Goal: Task Accomplishment & Management: Manage account settings

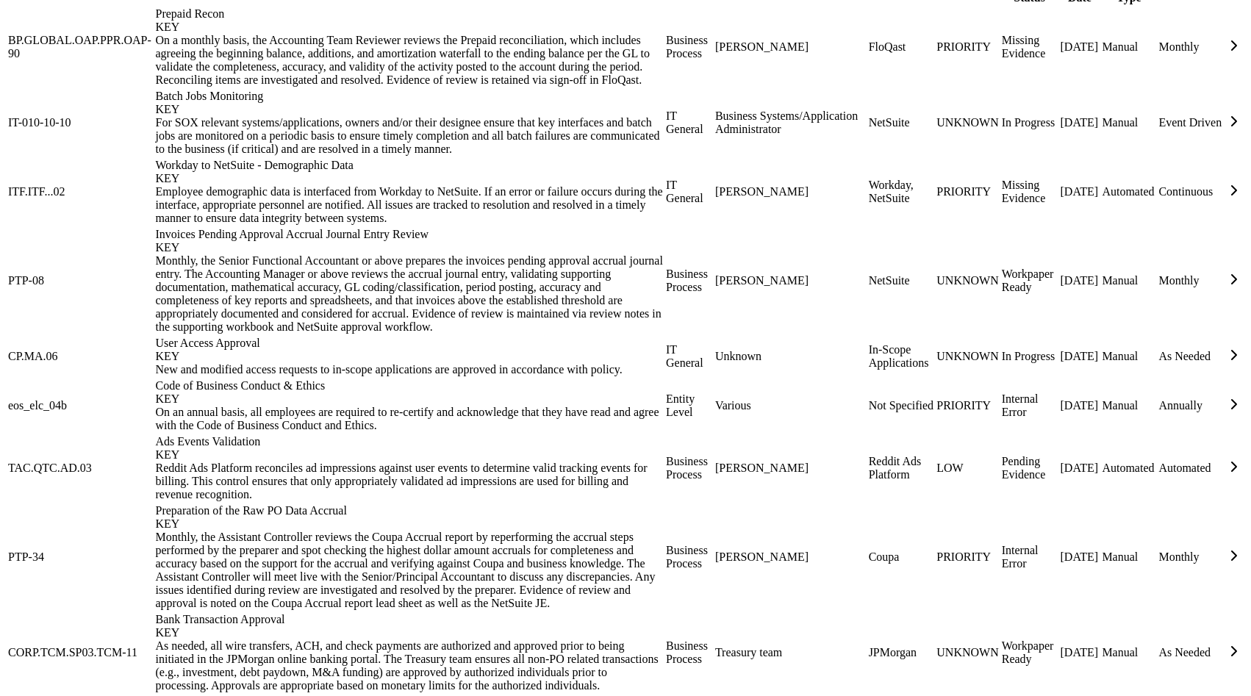
scroll to position [1023, 0]
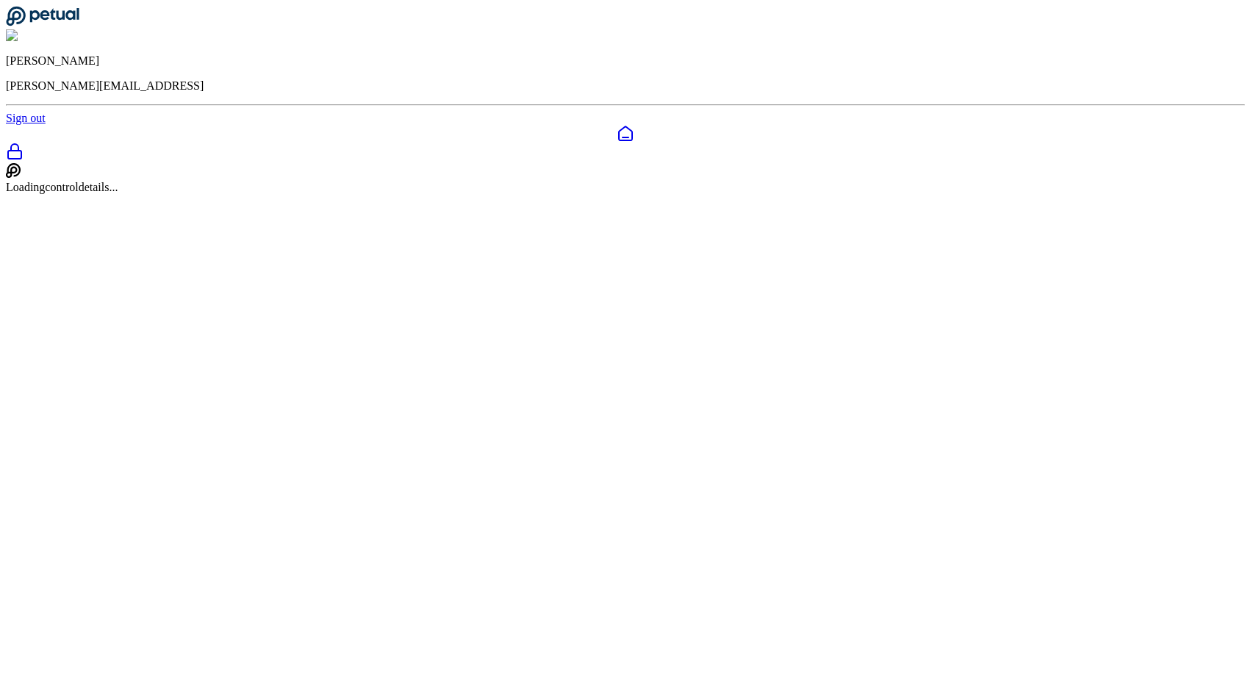
scroll to position [48, 0]
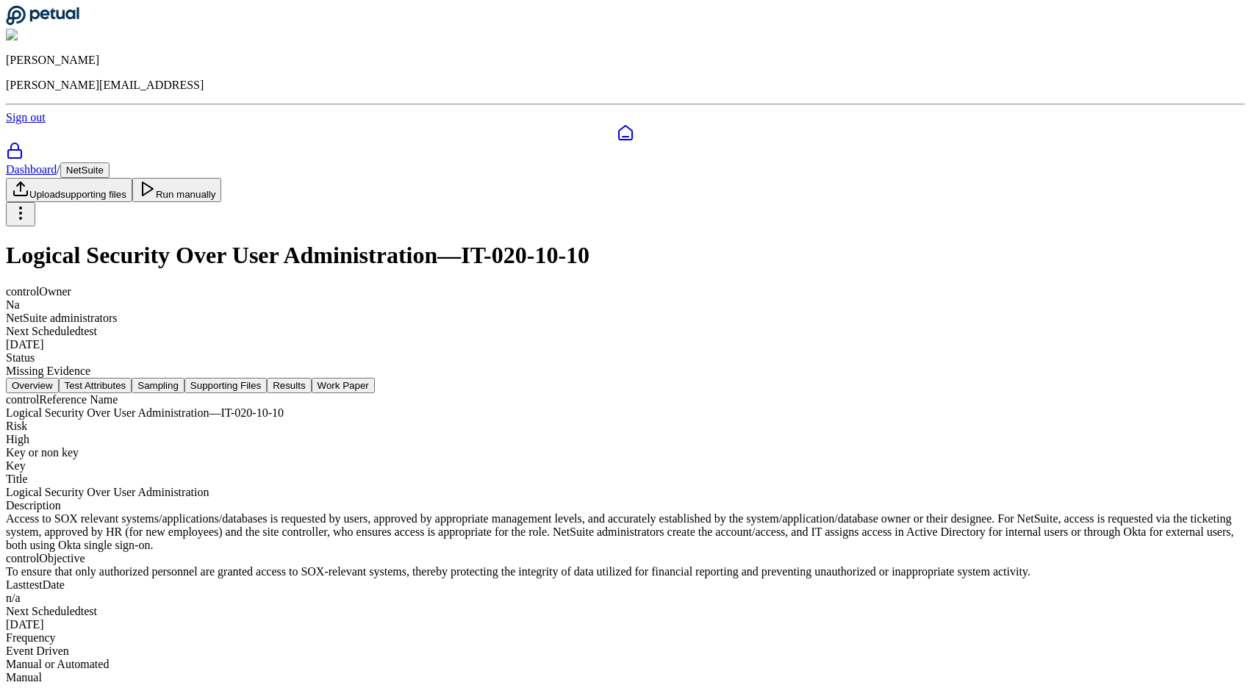
click at [132, 378] on button "Test Attributes" at bounding box center [96, 385] width 74 height 15
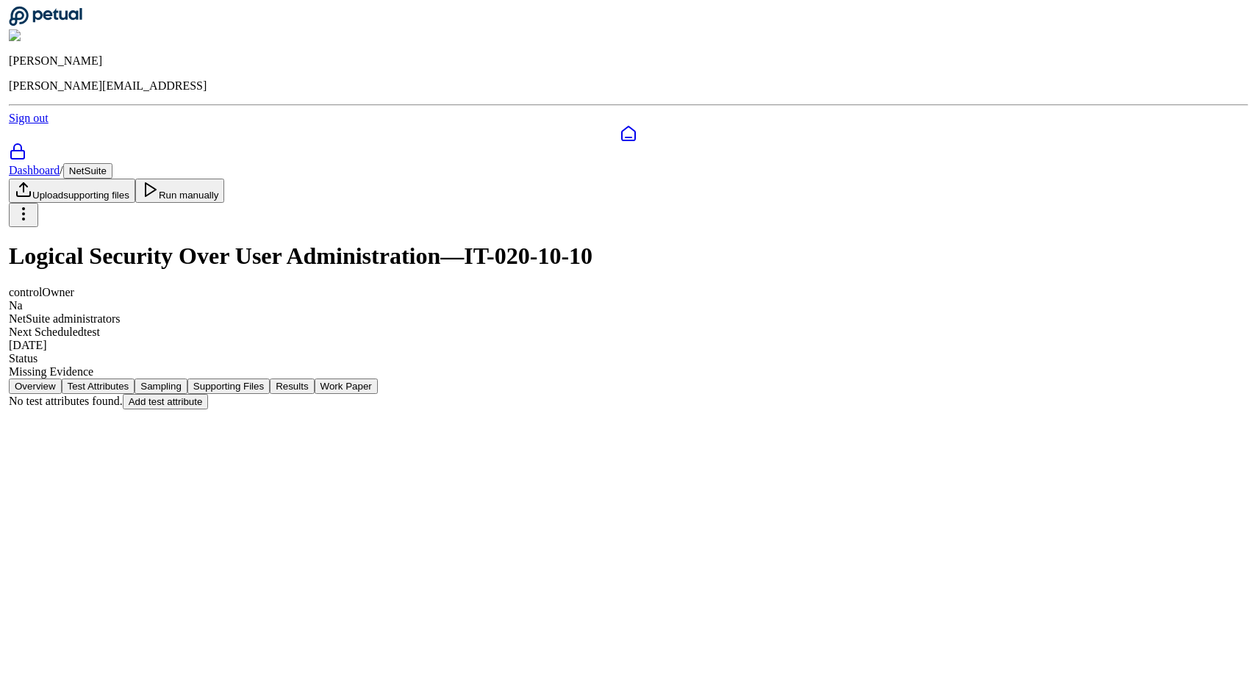
scroll to position [0, 0]
click at [185, 379] on button "Sampling" at bounding box center [158, 386] width 53 height 15
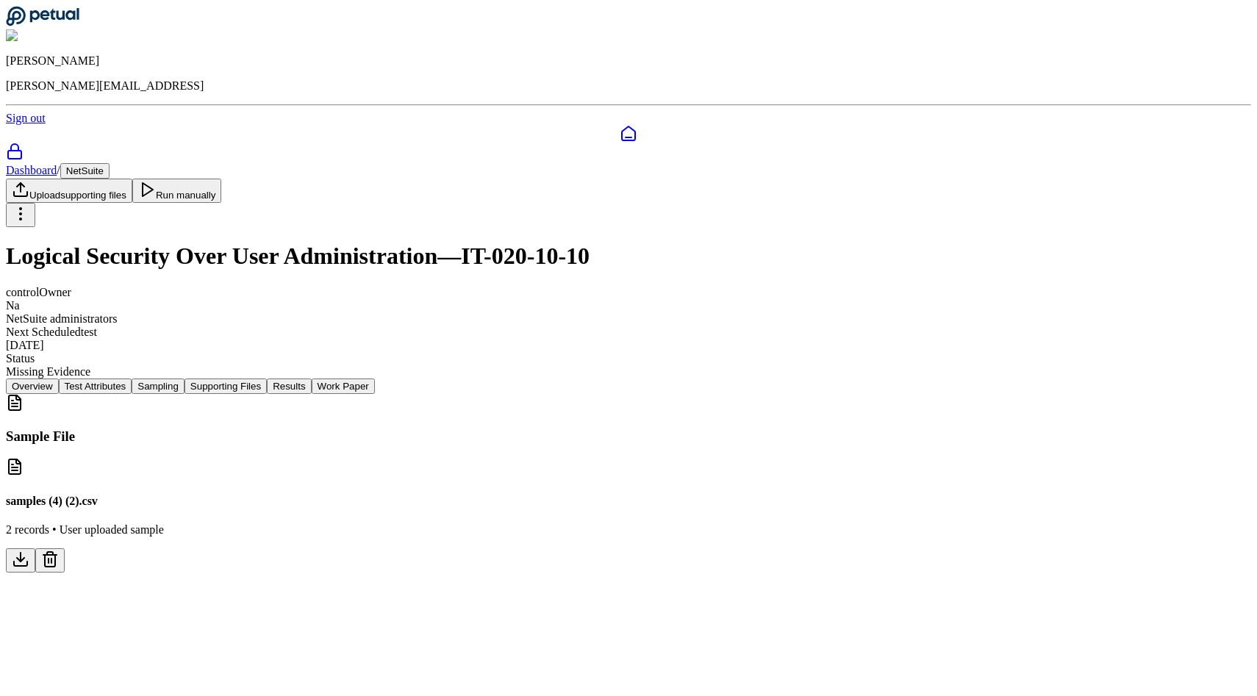
click at [29, 551] on icon at bounding box center [21, 560] width 18 height 18
click at [267, 379] on button "Supporting Files" at bounding box center [226, 386] width 82 height 15
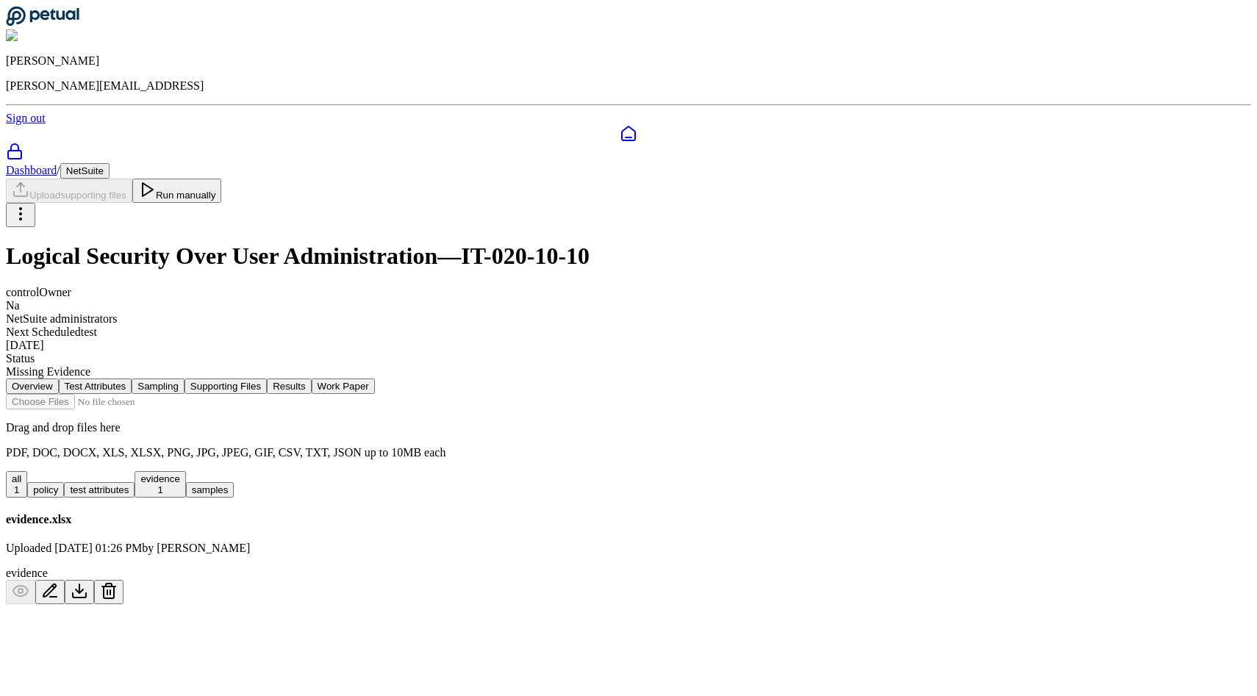
click at [311, 379] on button "Results" at bounding box center [289, 386] width 44 height 15
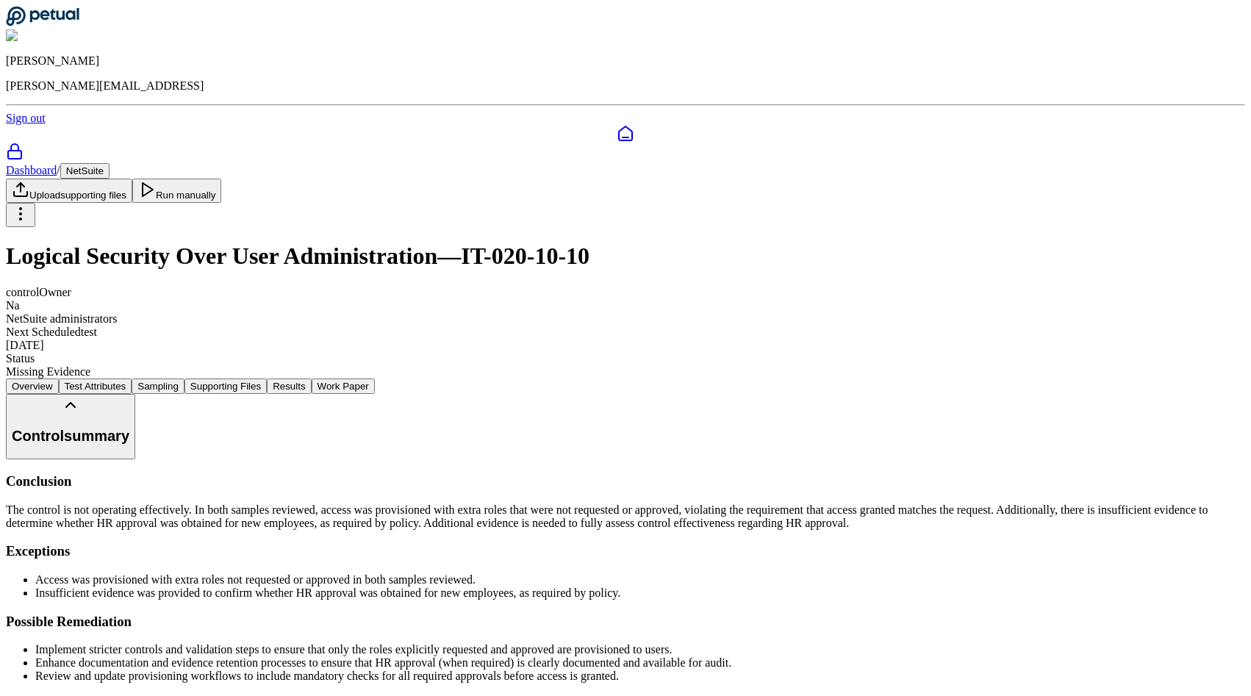
click at [267, 379] on button "Supporting Files" at bounding box center [226, 386] width 82 height 15
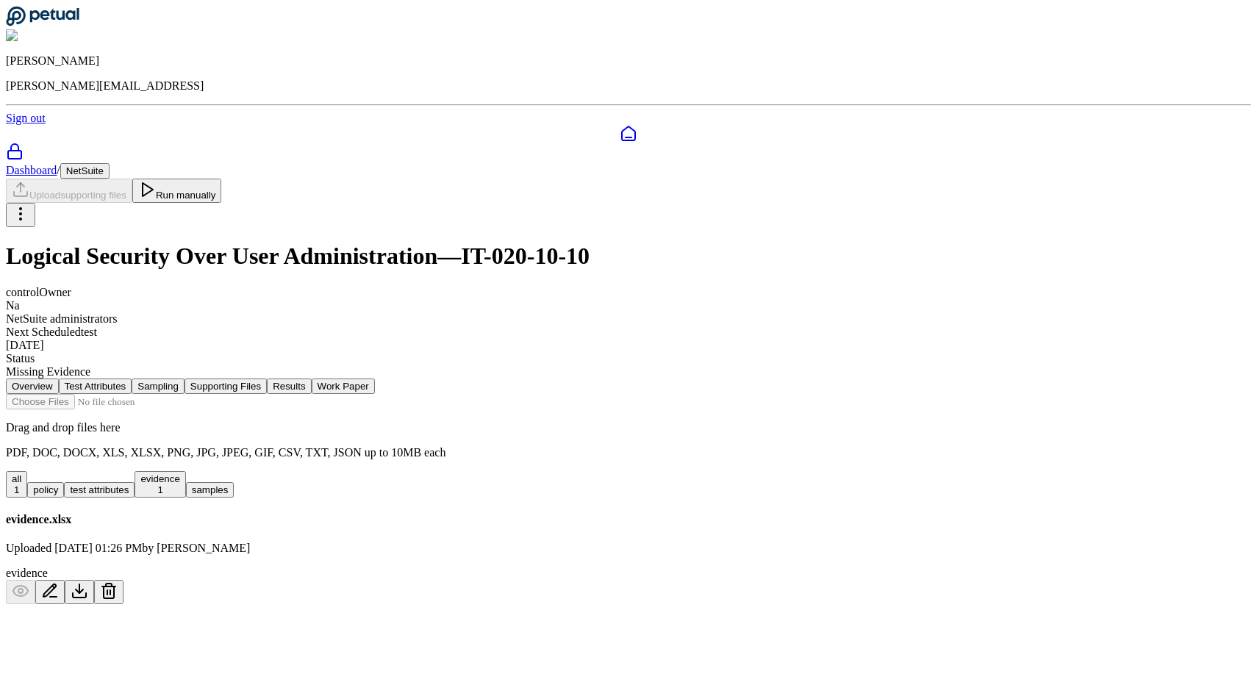
click at [156, 181] on icon at bounding box center [147, 190] width 18 height 18
click at [311, 379] on button "Results" at bounding box center [289, 386] width 44 height 15
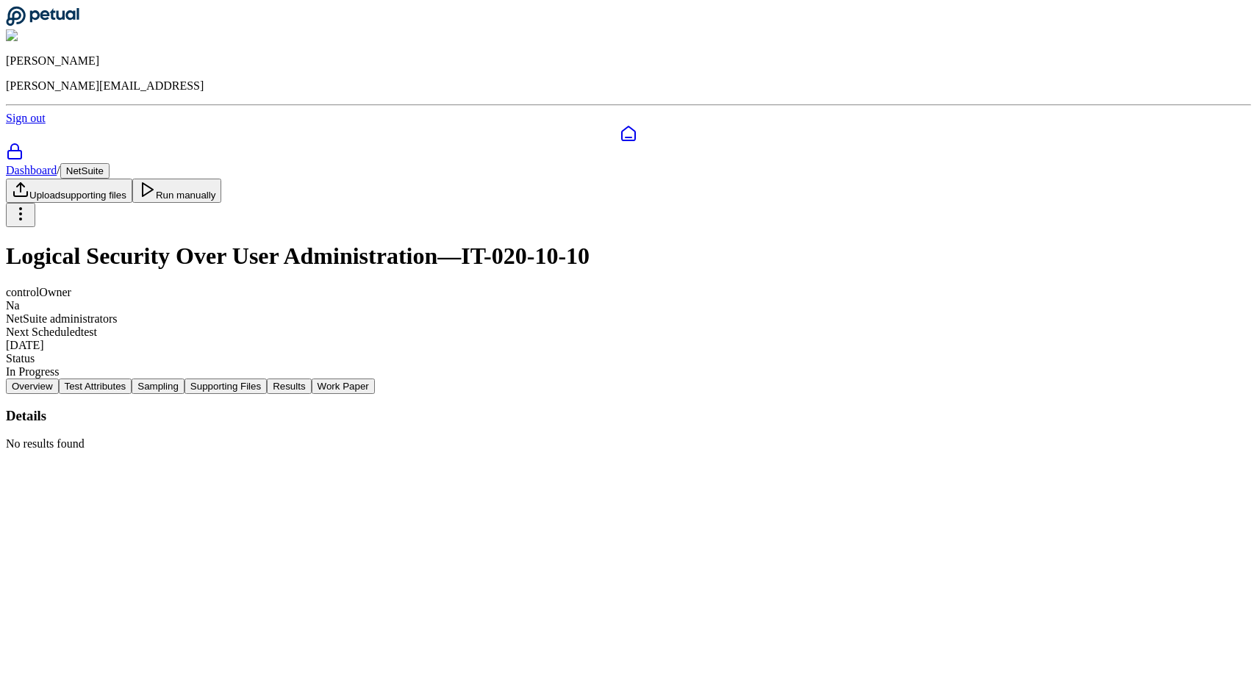
click at [267, 379] on button "Supporting Files" at bounding box center [226, 386] width 82 height 15
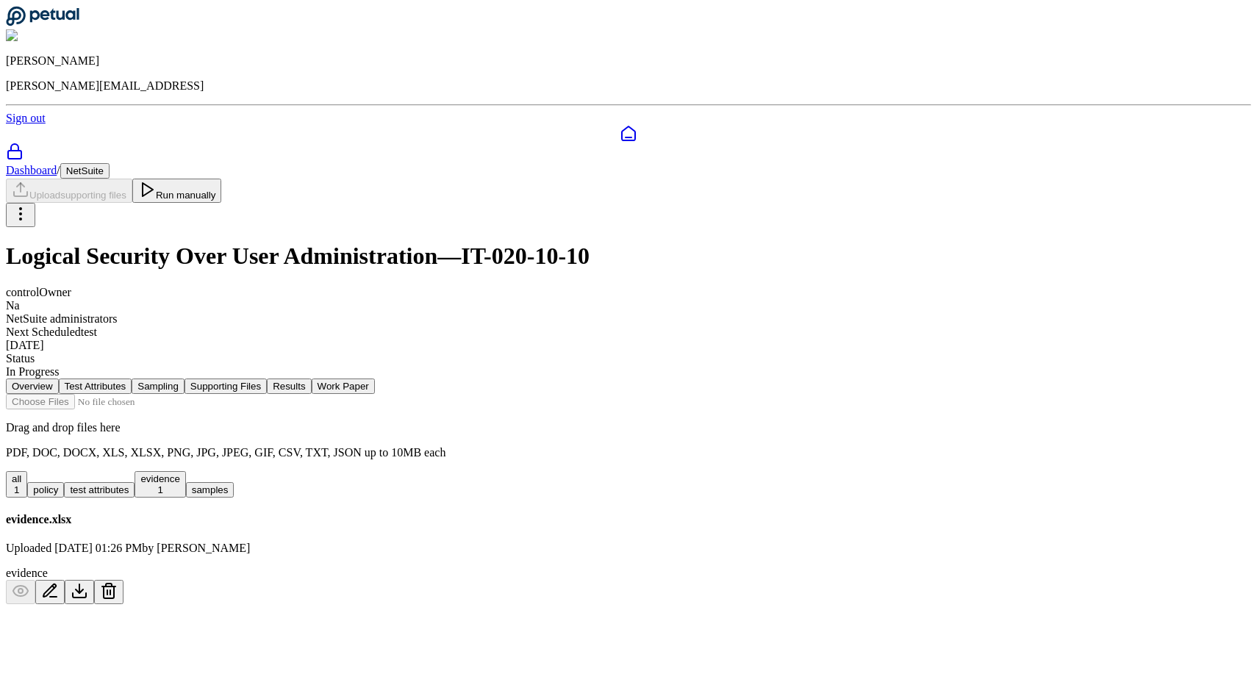
click at [375, 379] on button "Work Paper" at bounding box center [343, 386] width 63 height 15
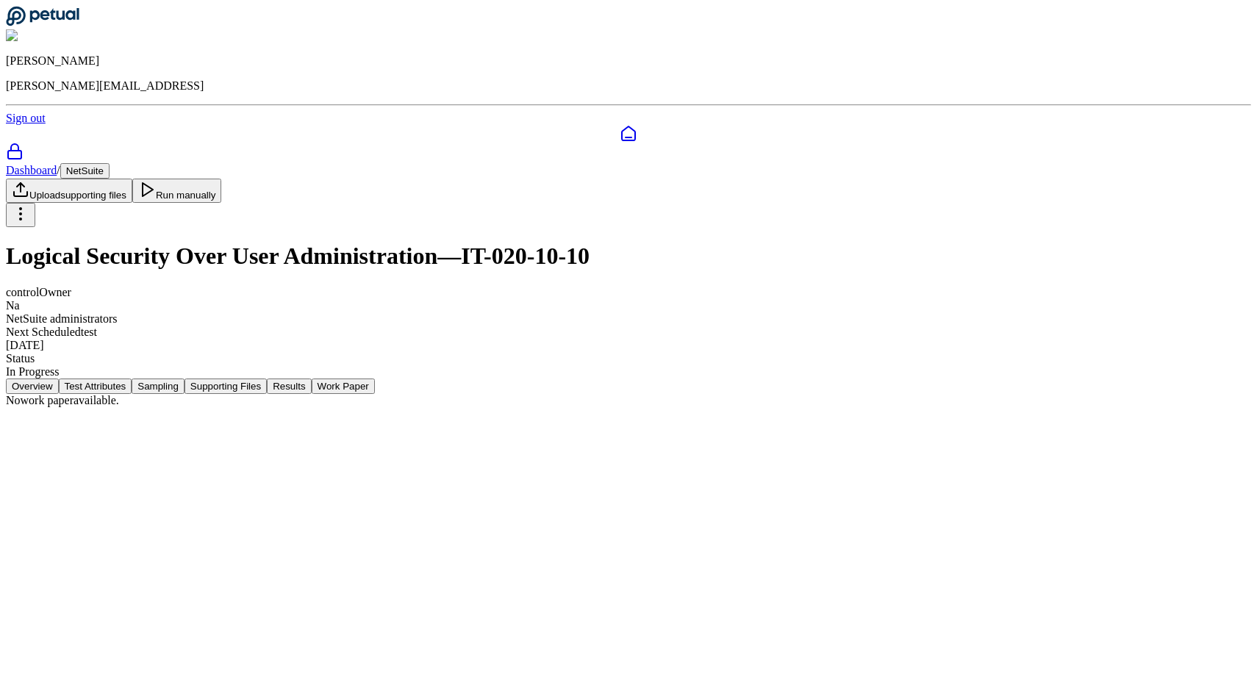
click at [267, 379] on button "Supporting Files" at bounding box center [226, 386] width 82 height 15
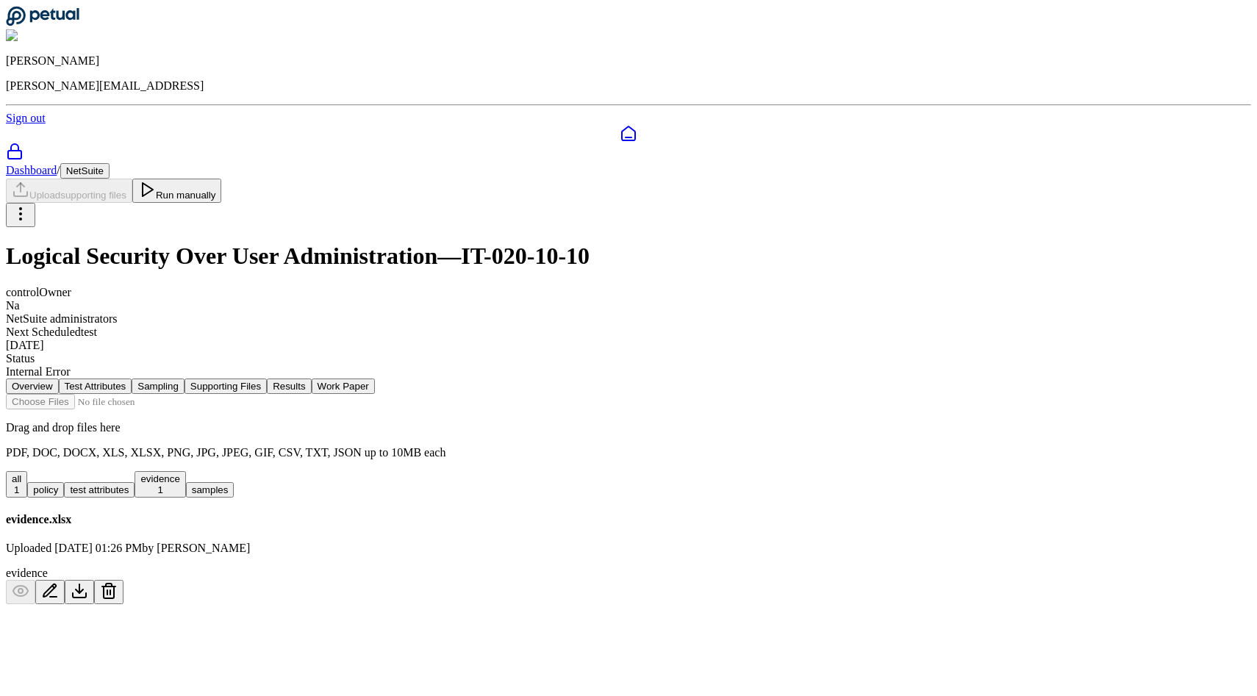
click at [793, 196] on div "Dashboard / NetSuite Upload supporting files Run manually Logical Security Over…" at bounding box center [628, 270] width 1245 height 215
click at [1009, 163] on div "Dashboard / NetSuite Upload supporting files Run manually" at bounding box center [628, 195] width 1245 height 64
click at [222, 179] on button "Run manually" at bounding box center [177, 191] width 90 height 24
click at [769, 197] on div "Dashboard / NetSuite Upload supporting files Run manually Logical Security Over…" at bounding box center [628, 270] width 1245 height 215
click at [185, 379] on button "Sampling" at bounding box center [158, 386] width 53 height 15
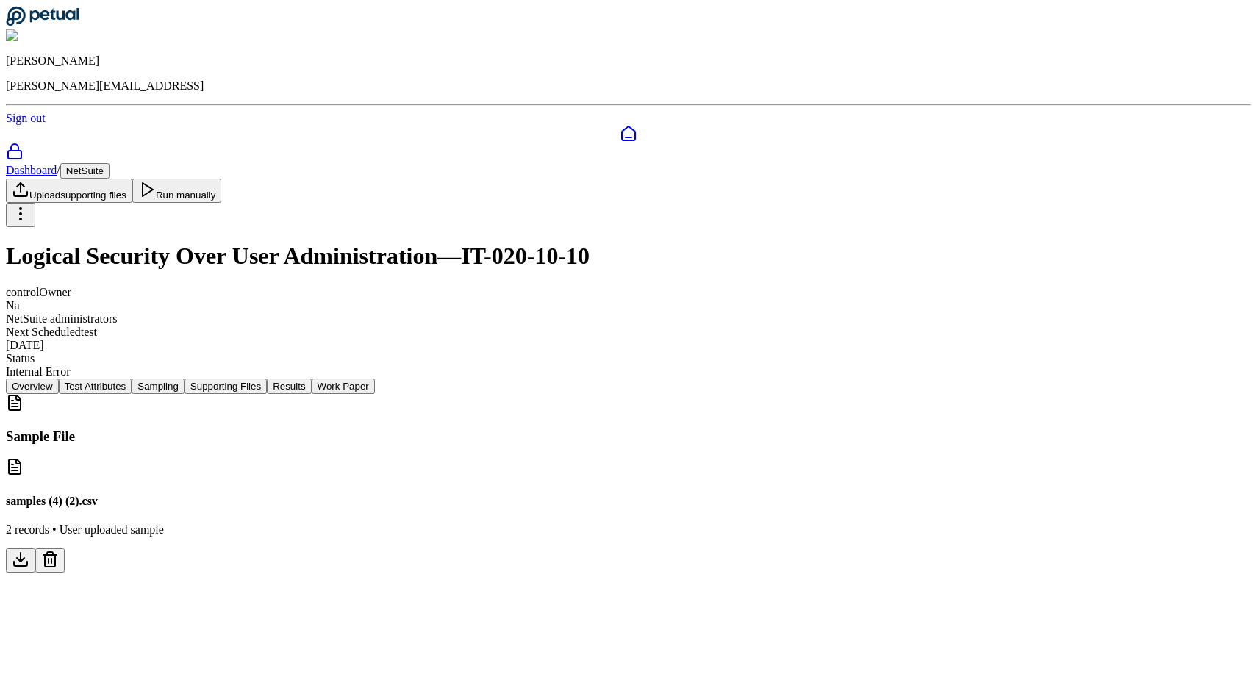
click at [59, 551] on icon at bounding box center [50, 560] width 18 height 18
click at [554, 394] on div "Sample File samples (4) (2).csv 2 records • User uploaded sample" at bounding box center [628, 483] width 1245 height 179
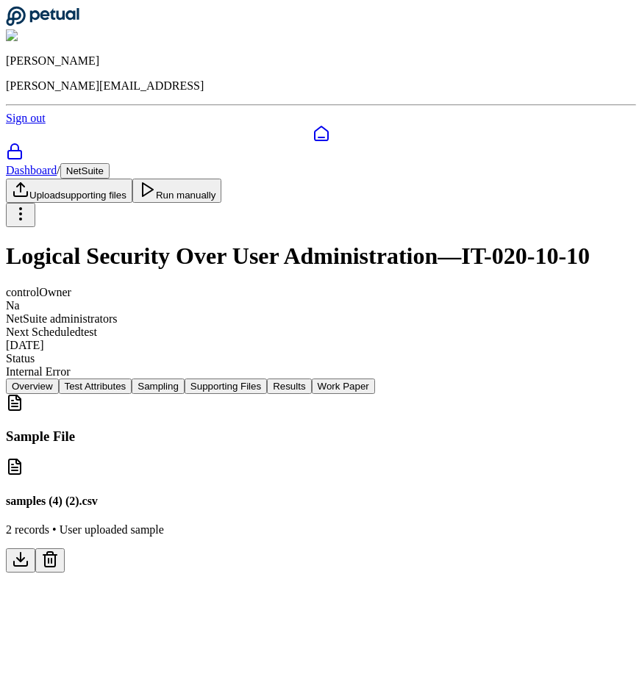
click at [446, 365] on div "Internal Error" at bounding box center [321, 371] width 630 height 13
click at [59, 551] on icon at bounding box center [50, 560] width 18 height 18
click at [267, 379] on button "Supporting Files" at bounding box center [226, 386] width 82 height 15
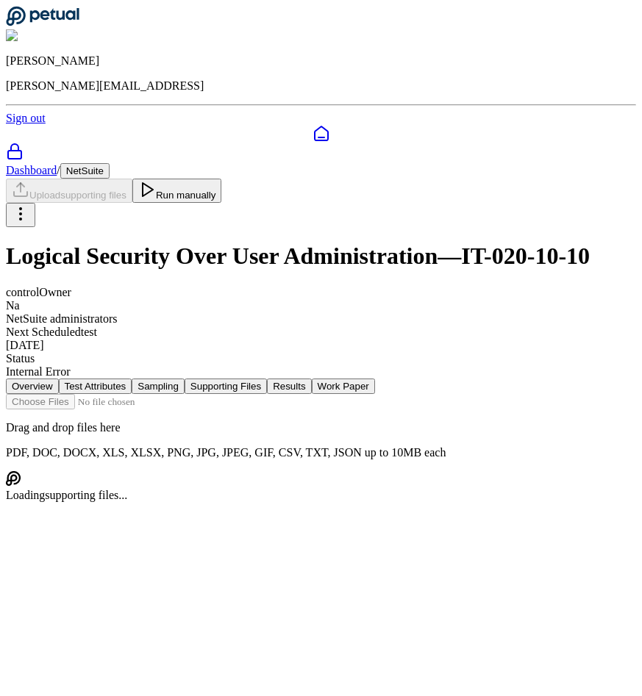
click at [311, 379] on button "Results" at bounding box center [289, 386] width 44 height 15
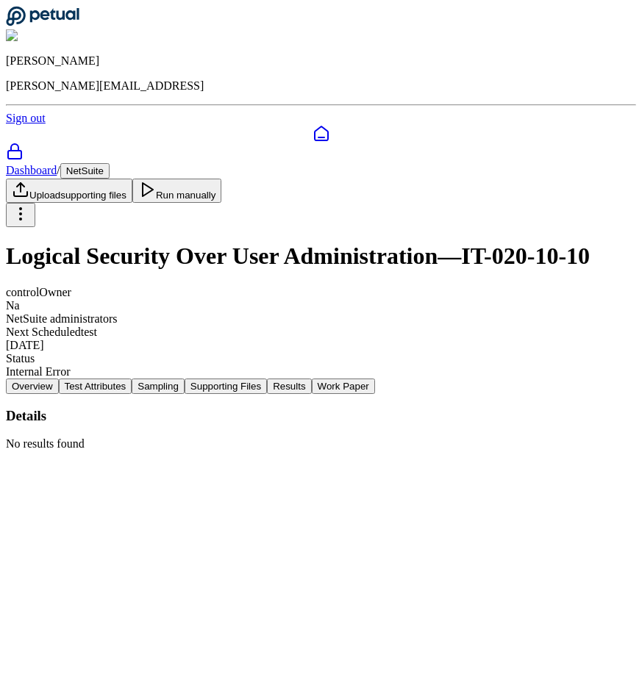
click at [12, 125] on div at bounding box center [321, 134] width 630 height 18
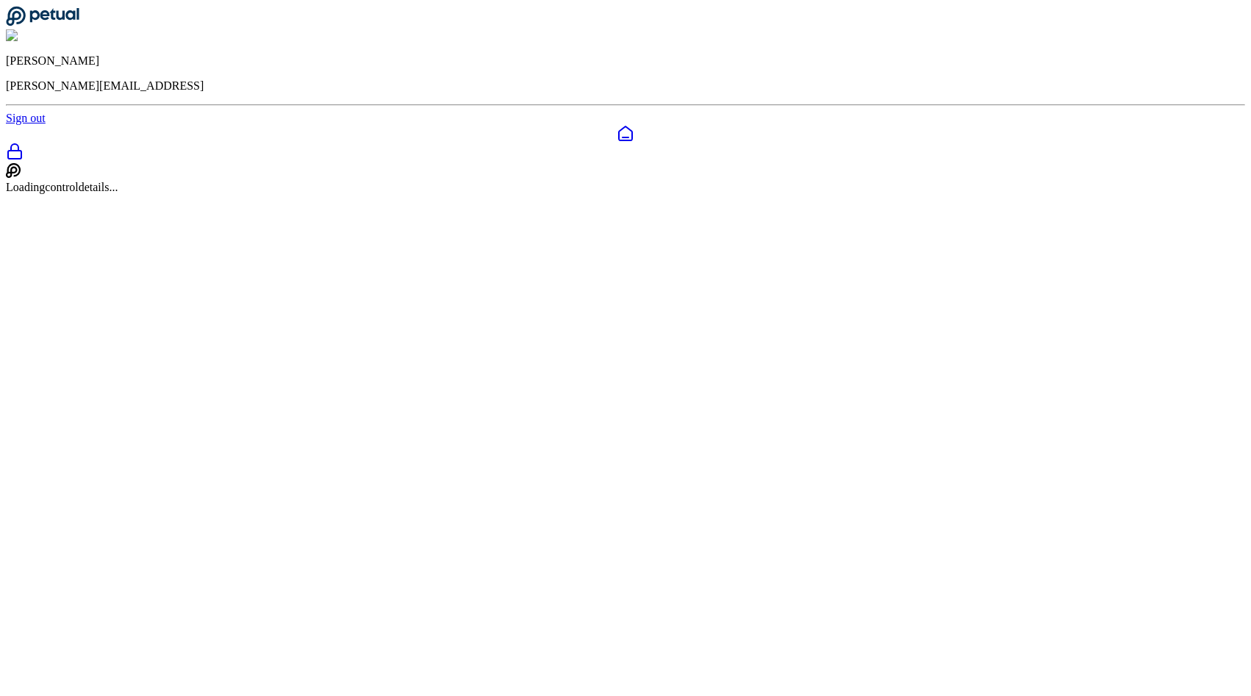
scroll to position [48, 0]
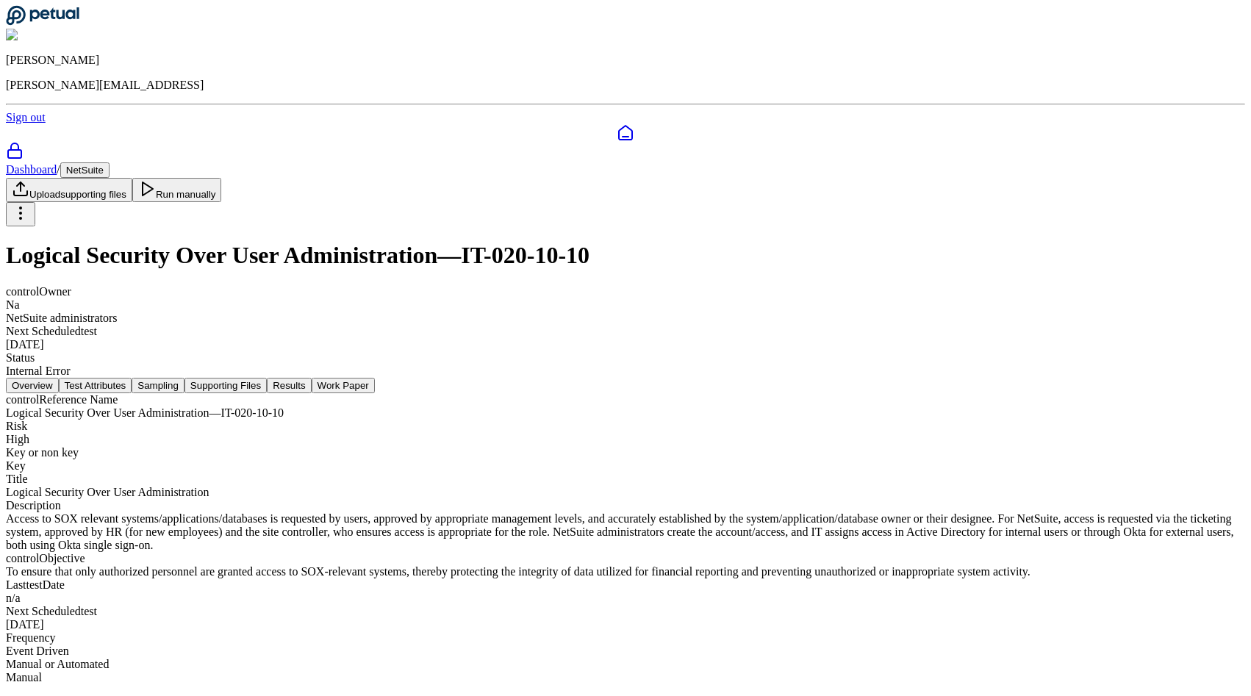
click at [185, 378] on button "Sampling" at bounding box center [158, 385] width 53 height 15
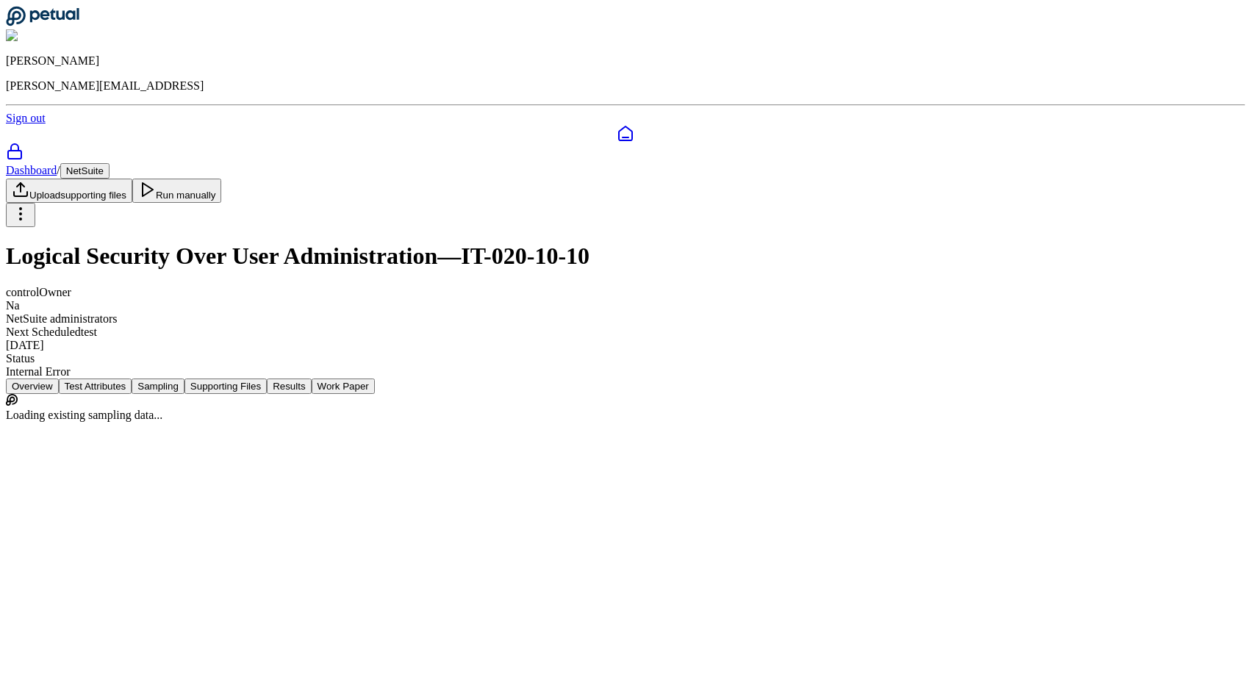
scroll to position [0, 0]
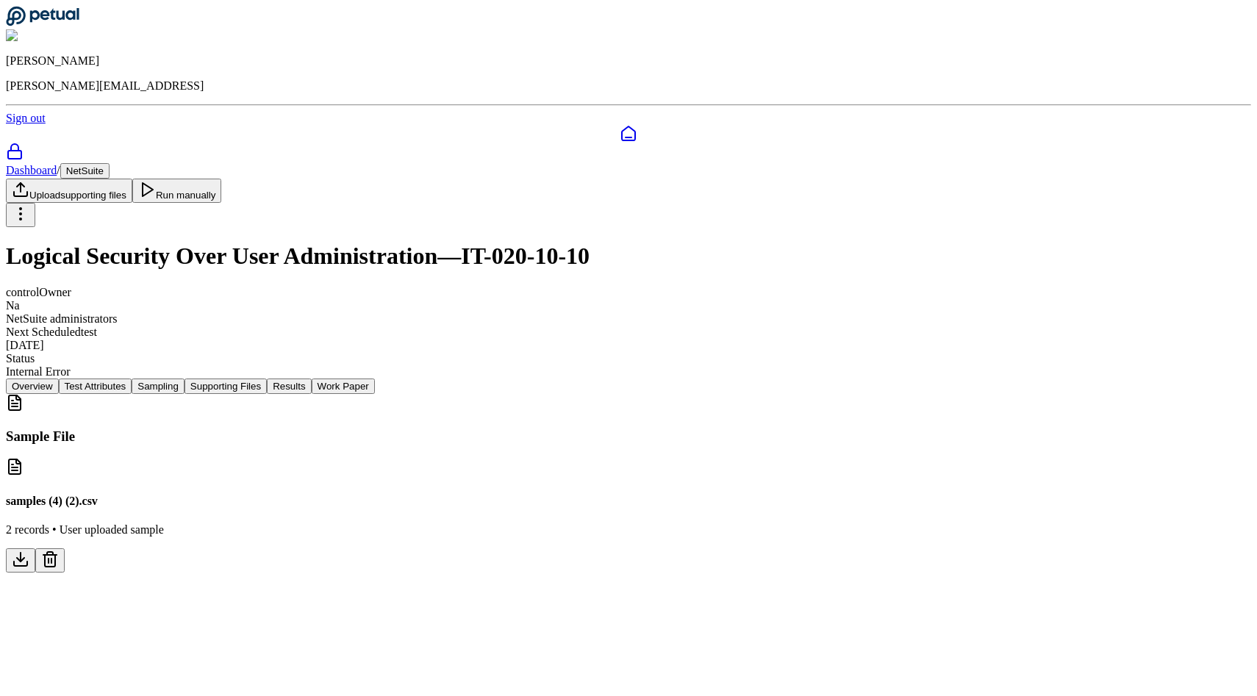
click at [59, 551] on icon at bounding box center [50, 560] width 18 height 18
click at [635, 394] on div "Sample File samples (4) (2).csv 2 records • User uploaded sample" at bounding box center [628, 483] width 1245 height 179
click at [635, 90] on html "Andrew Li andrew@petual.ai Sign out Dashboard / NetSuite Upload supporting file…" at bounding box center [628, 292] width 1257 height 585
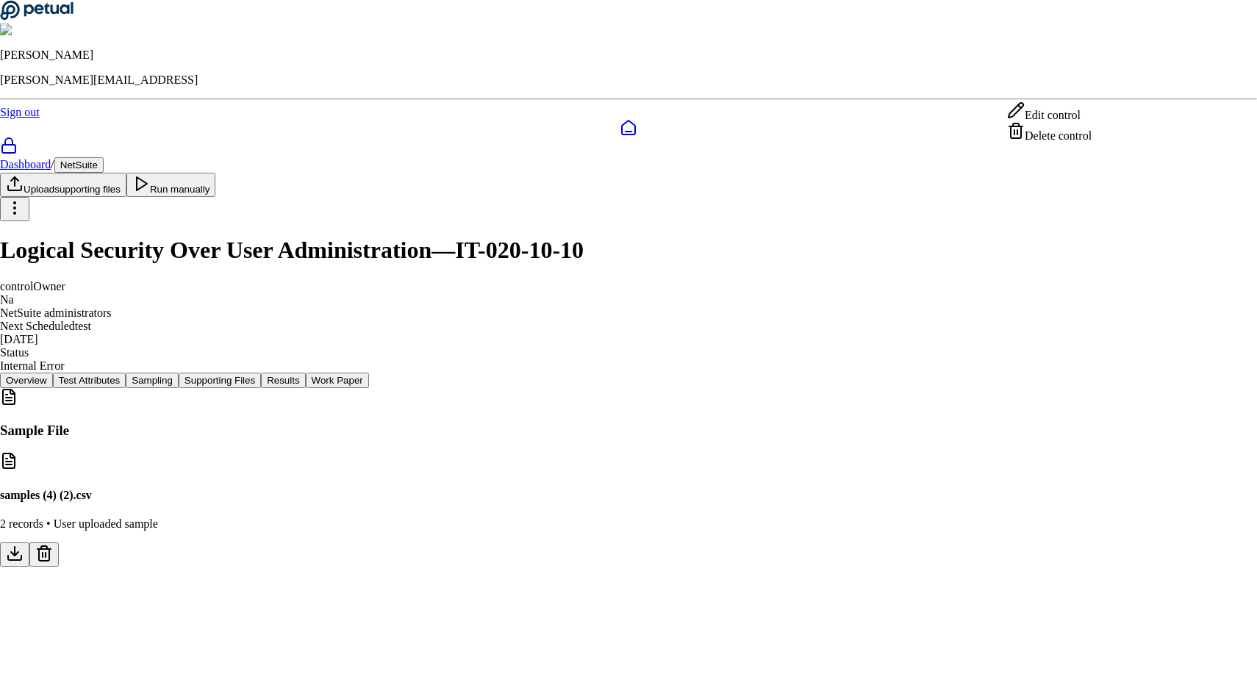
click at [635, 373] on html "Andrew Li andrew@petual.ai Sign out Dashboard / NetSuite Upload supporting file…" at bounding box center [628, 289] width 1257 height 579
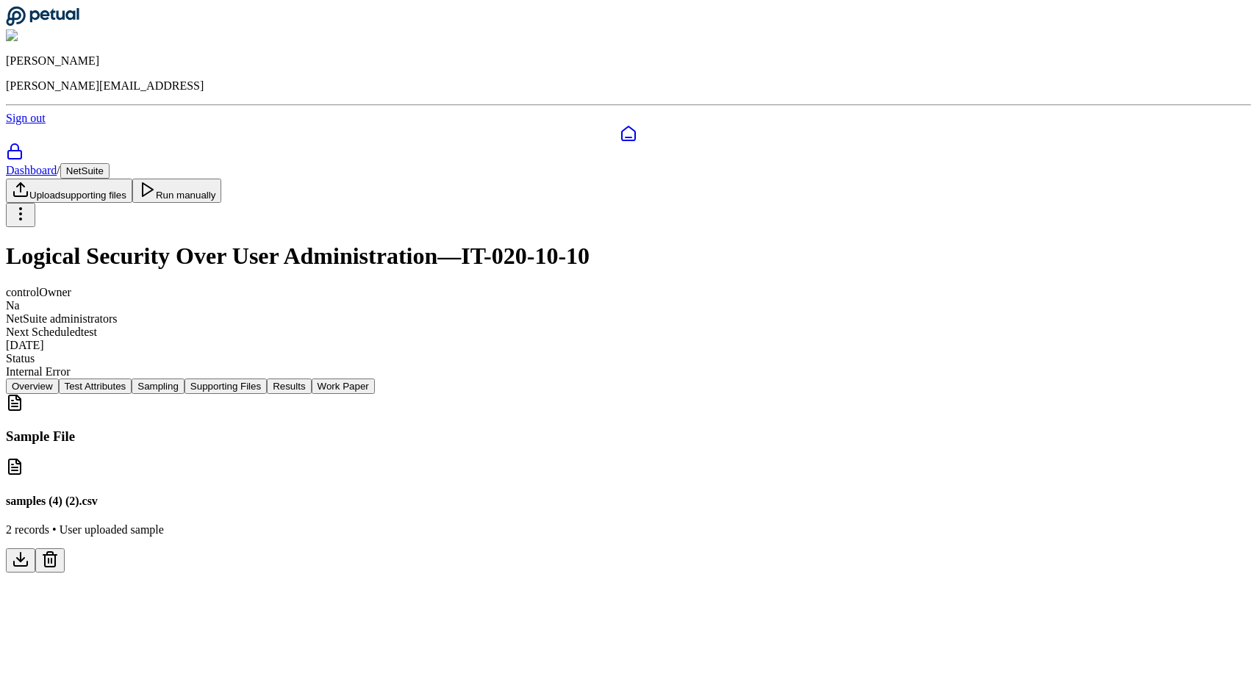
click at [635, 458] on div "samples (4) (2).csv 2 records • User uploaded sample" at bounding box center [628, 515] width 1245 height 115
click at [27, 562] on icon at bounding box center [20, 564] width 13 height 4
click at [635, 417] on div "Sample File samples (4) (2).csv 2 records • User uploaded sample" at bounding box center [628, 483] width 1245 height 179
click at [398, 379] on nav "Overview Test Attributes Sampling Supporting Files Results Work Paper" at bounding box center [628, 386] width 1245 height 15
click at [132, 379] on button "Test Attributes" at bounding box center [96, 386] width 74 height 15
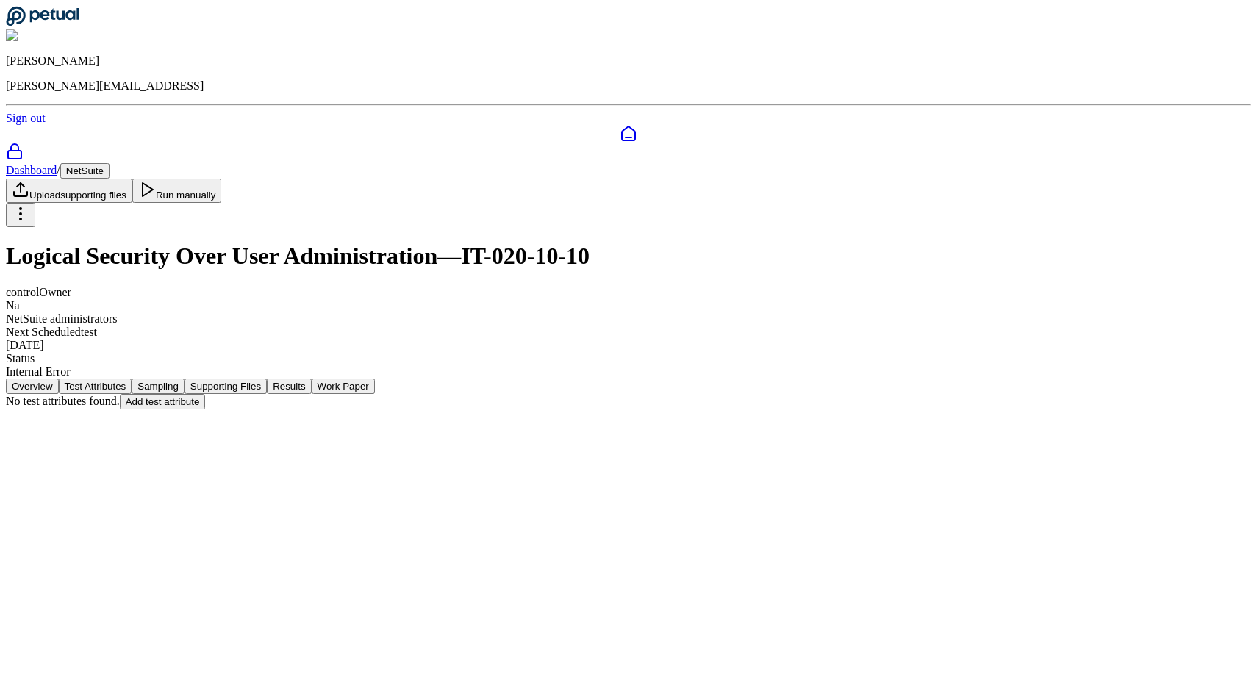
click at [206, 394] on button "Add test attribute" at bounding box center [163, 401] width 86 height 15
click at [175, 483] on textarea "Description" at bounding box center [118, 506] width 114 height 46
type textarea "****"
click at [82, 558] on button "Save" at bounding box center [66, 565] width 34 height 15
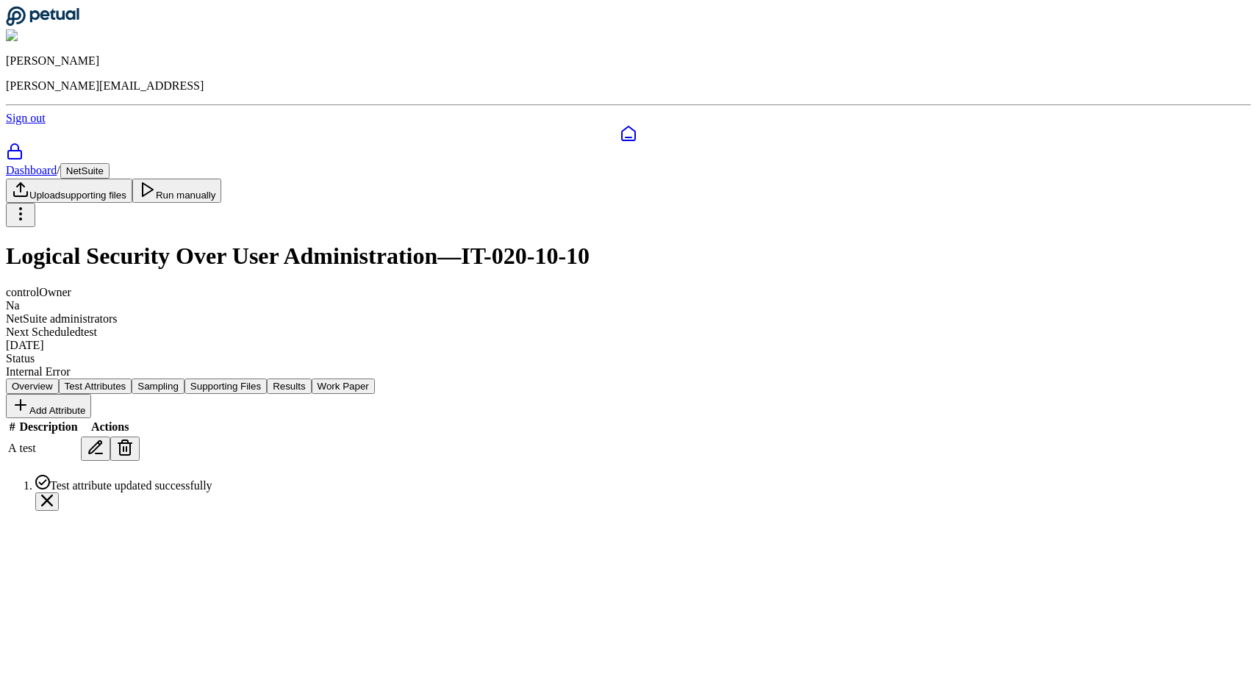
click at [185, 379] on button "Sampling" at bounding box center [158, 386] width 53 height 15
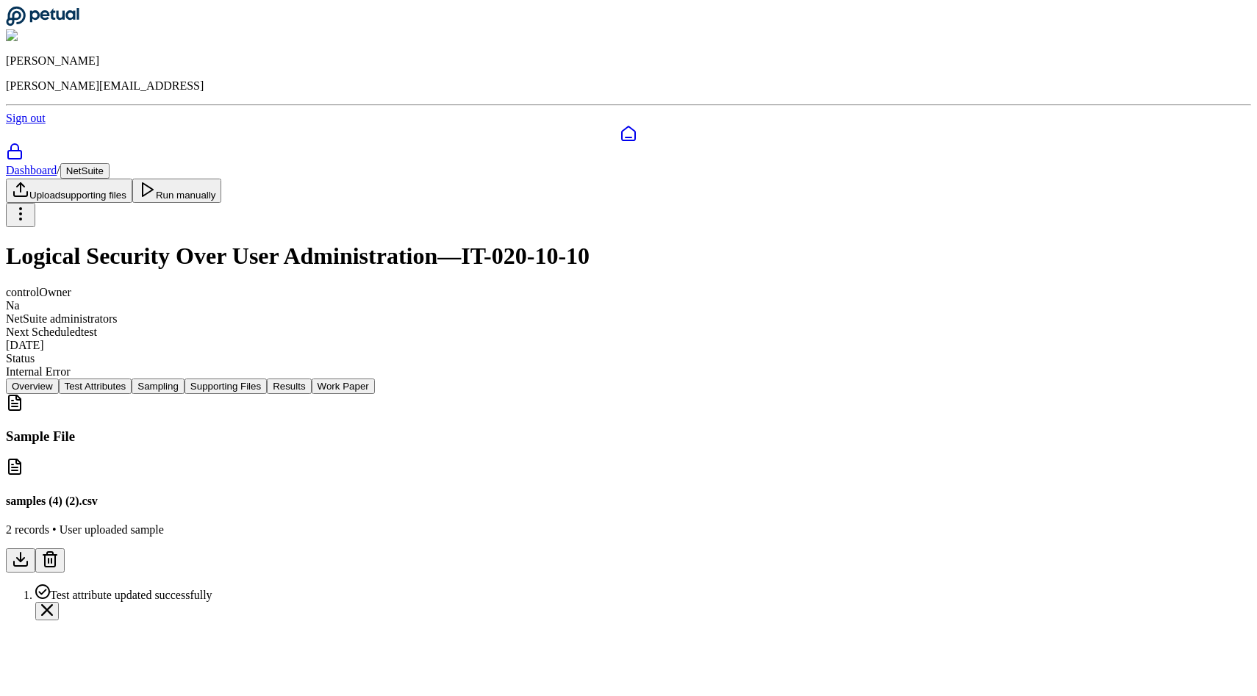
click at [267, 379] on button "Supporting Files" at bounding box center [226, 386] width 82 height 15
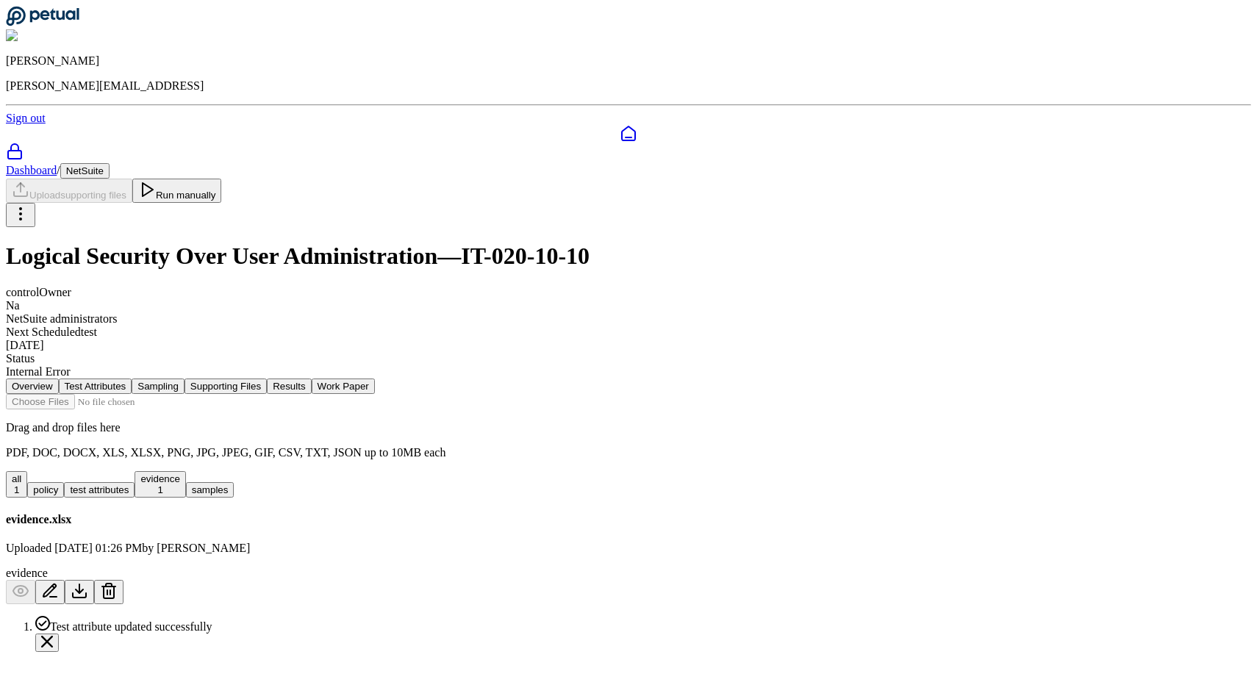
click at [222, 179] on button "Run manually" at bounding box center [177, 191] width 90 height 24
click at [635, 286] on div "control Owner Na NetSuite administrators Next Scheduled test 9/29/2025 Status I…" at bounding box center [628, 332] width 1245 height 93
click at [185, 379] on button "Sampling" at bounding box center [158, 386] width 53 height 15
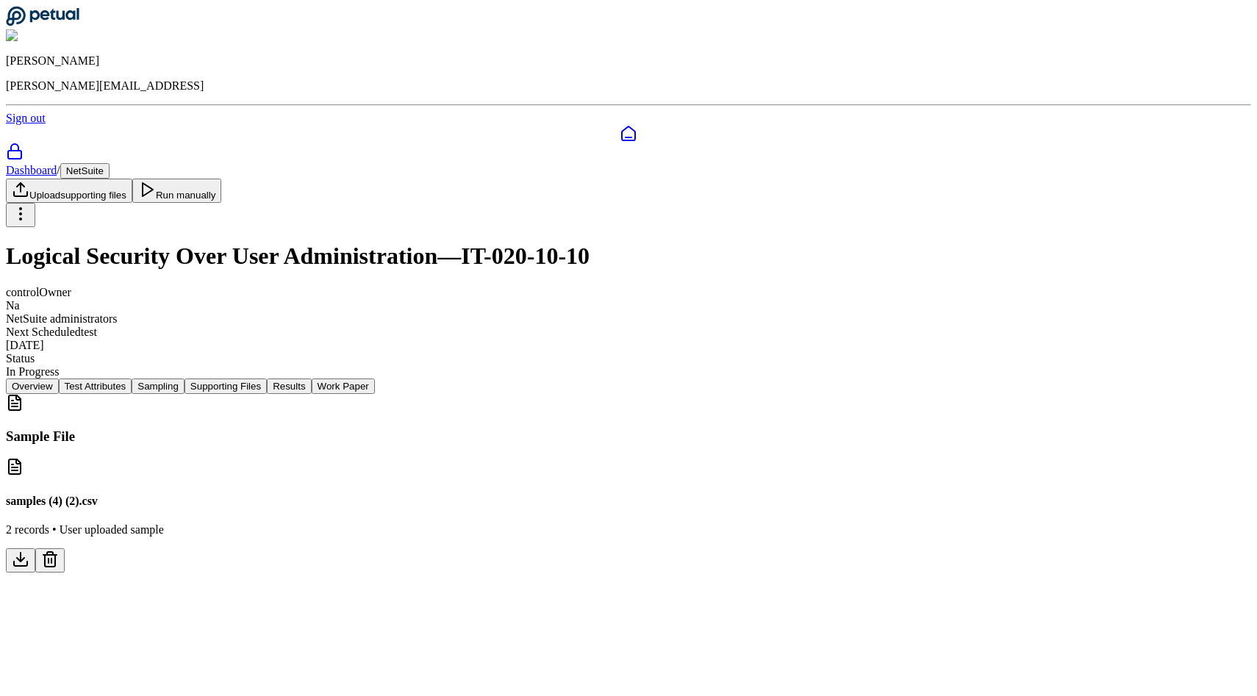
click at [65, 548] on button at bounding box center [49, 560] width 29 height 24
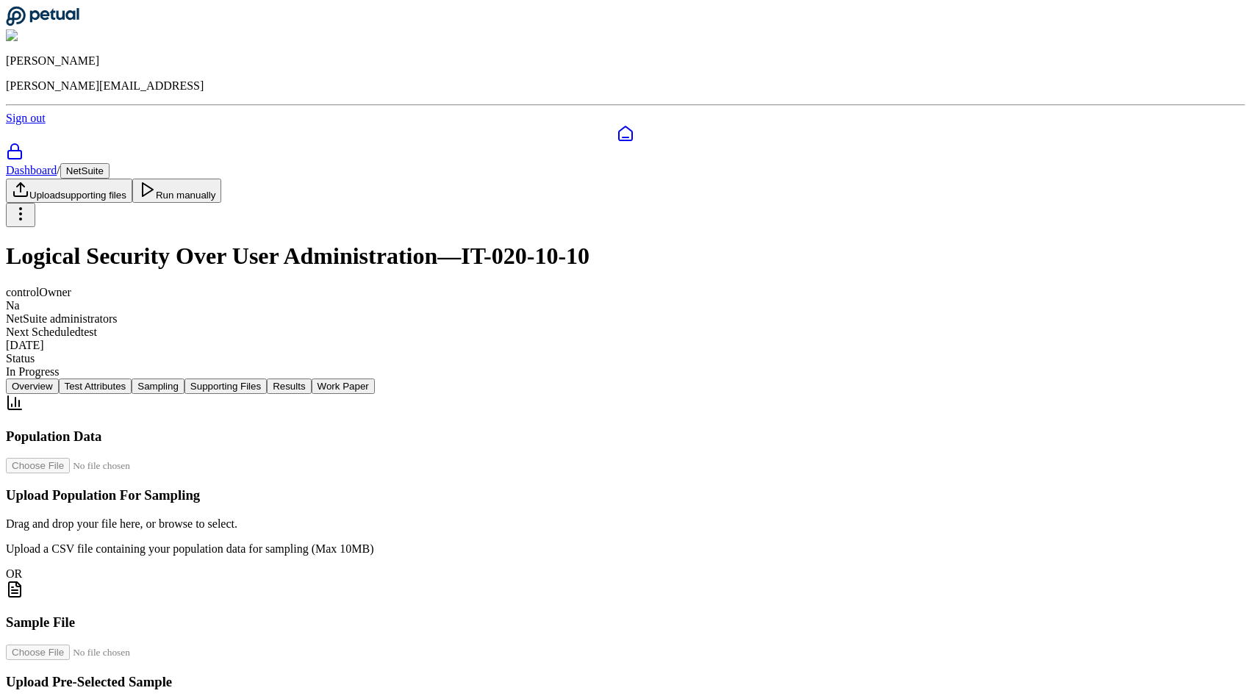
click at [273, 163] on div "Dashboard / NetSuite Upload supporting files Run manually" at bounding box center [626, 195] width 1240 height 64
click at [272, 163] on div "Dashboard / NetSuite Upload supporting files Run manually" at bounding box center [626, 195] width 1240 height 64
click at [110, 163] on button "NetSuite" at bounding box center [84, 170] width 49 height 15
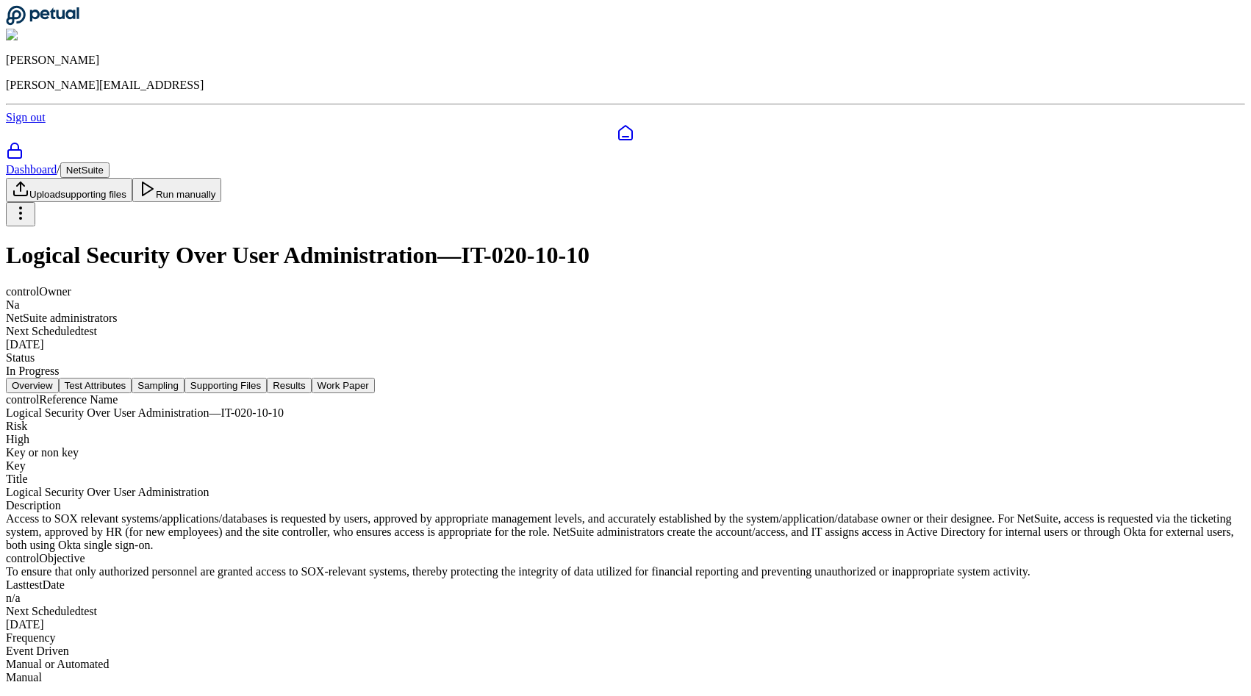
click at [185, 378] on button "Sampling" at bounding box center [158, 385] width 53 height 15
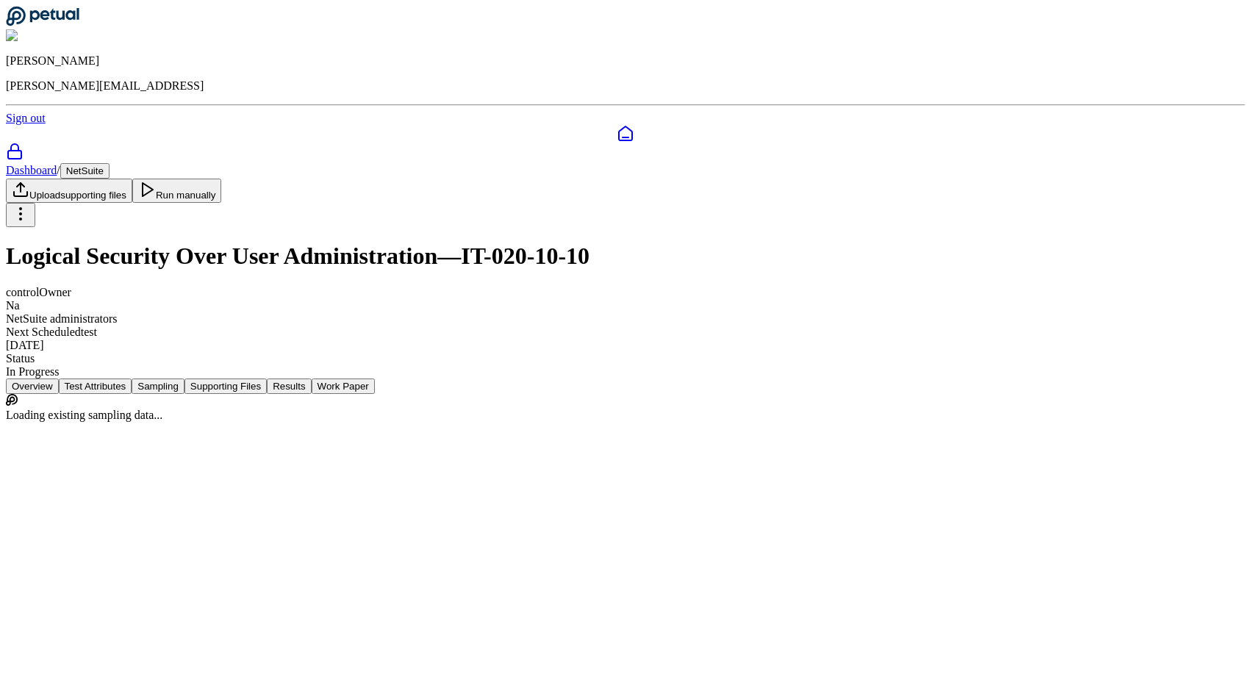
scroll to position [0, 0]
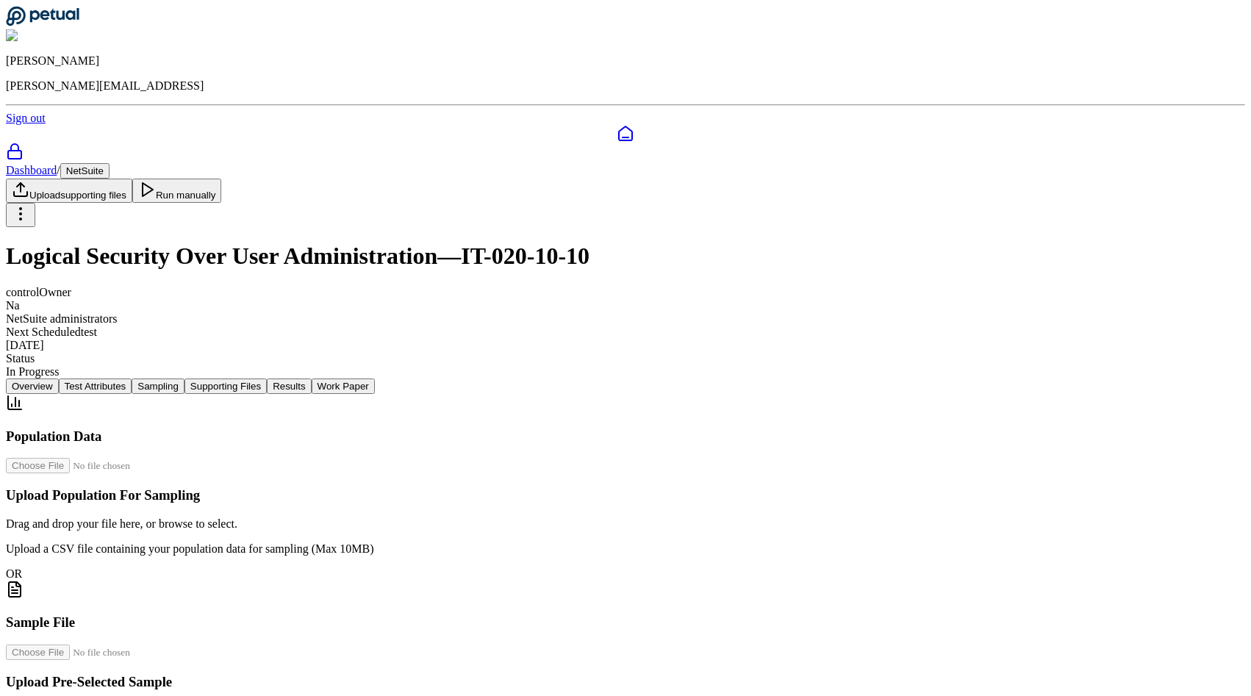
click at [267, 379] on button "Supporting Files" at bounding box center [226, 386] width 82 height 15
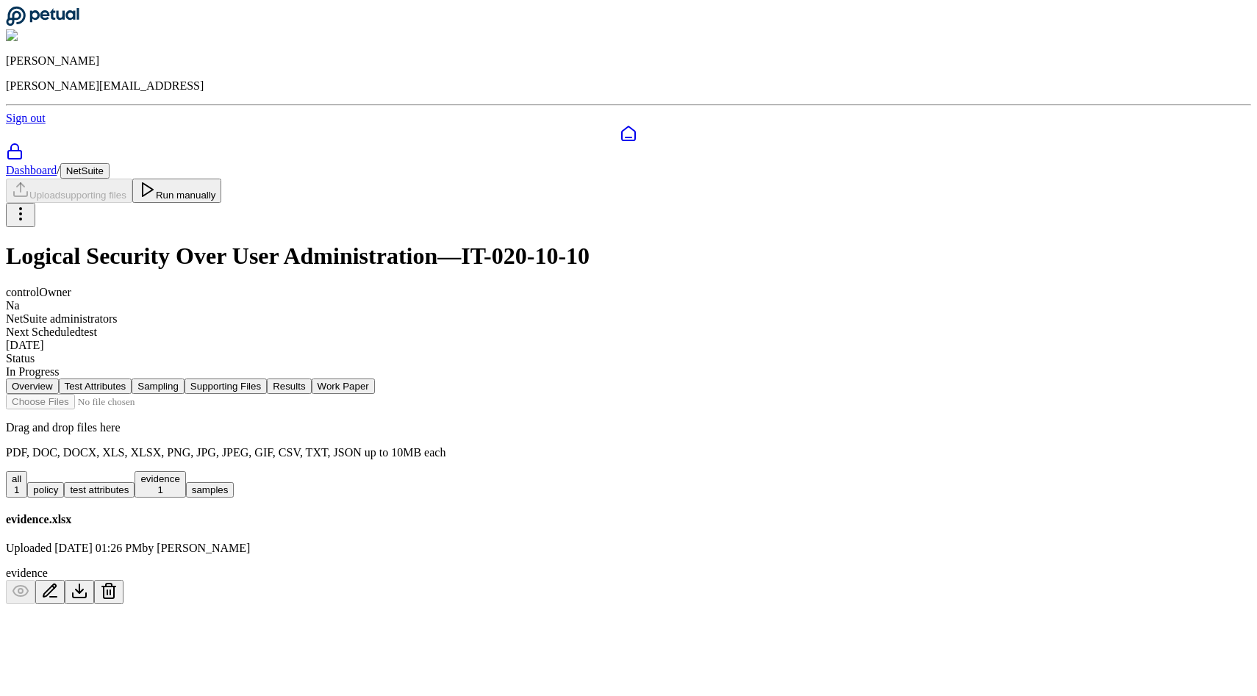
click at [132, 379] on button "Test Attributes" at bounding box center [96, 386] width 74 height 15
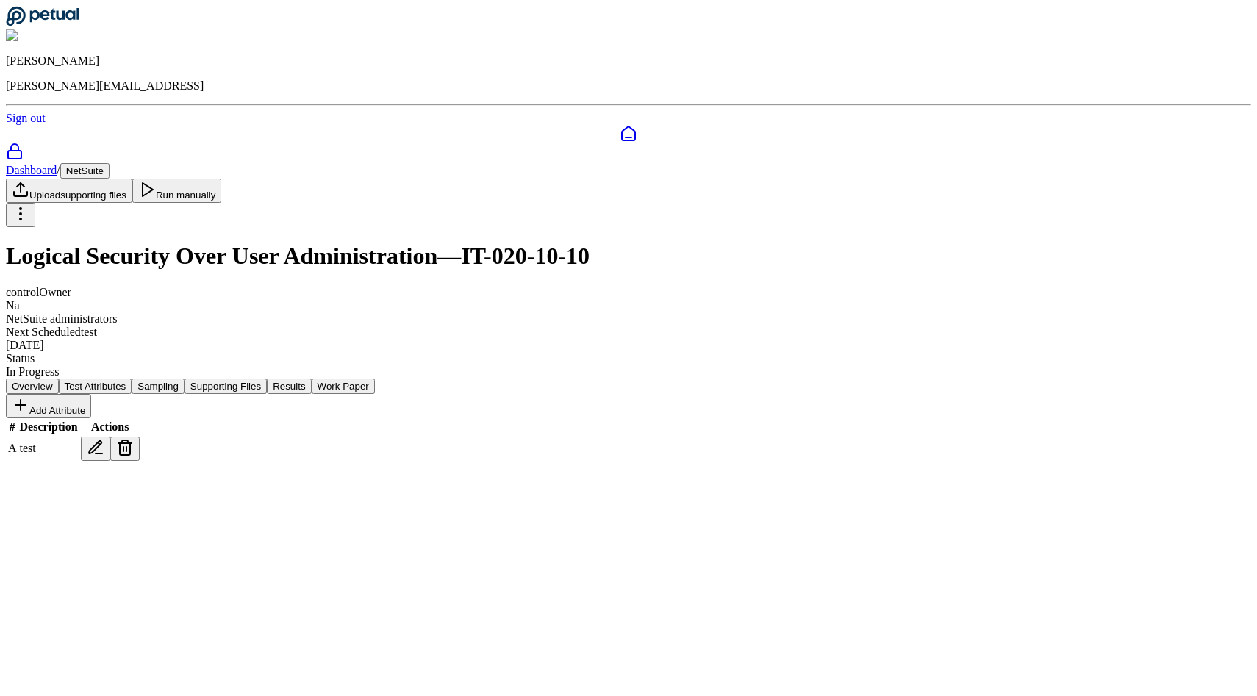
click at [185, 379] on button "Sampling" at bounding box center [158, 386] width 53 height 15
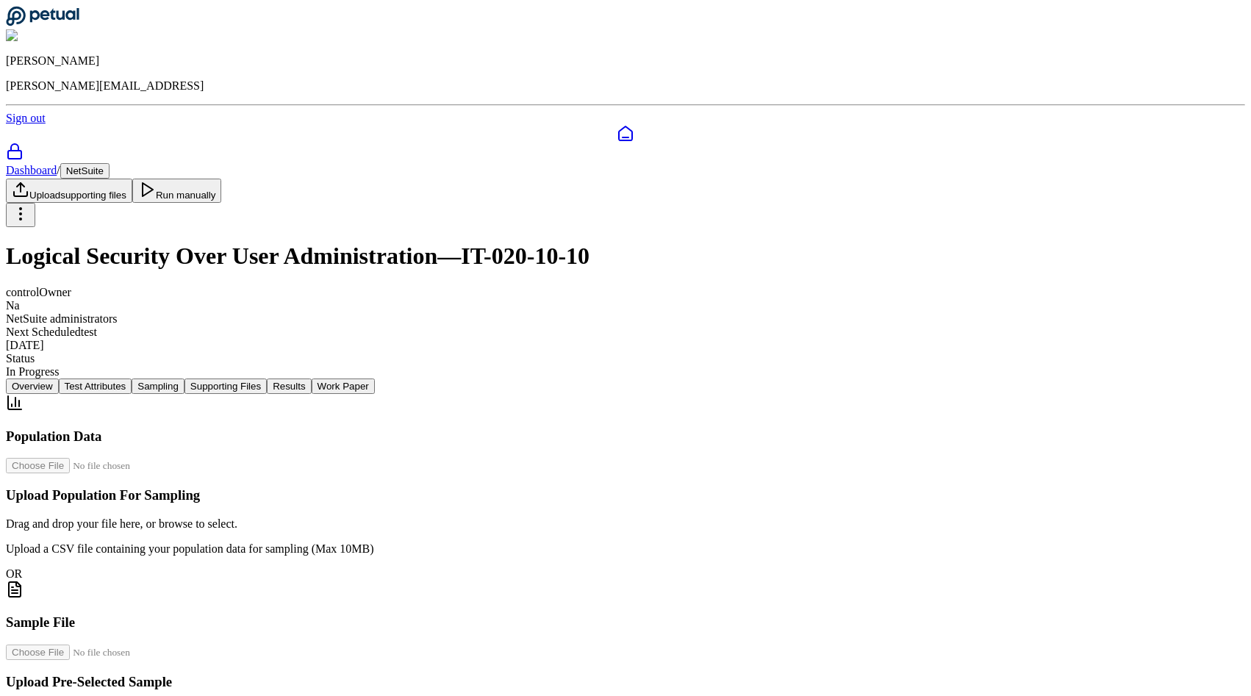
click at [132, 379] on button "Test Attributes" at bounding box center [96, 386] width 74 height 15
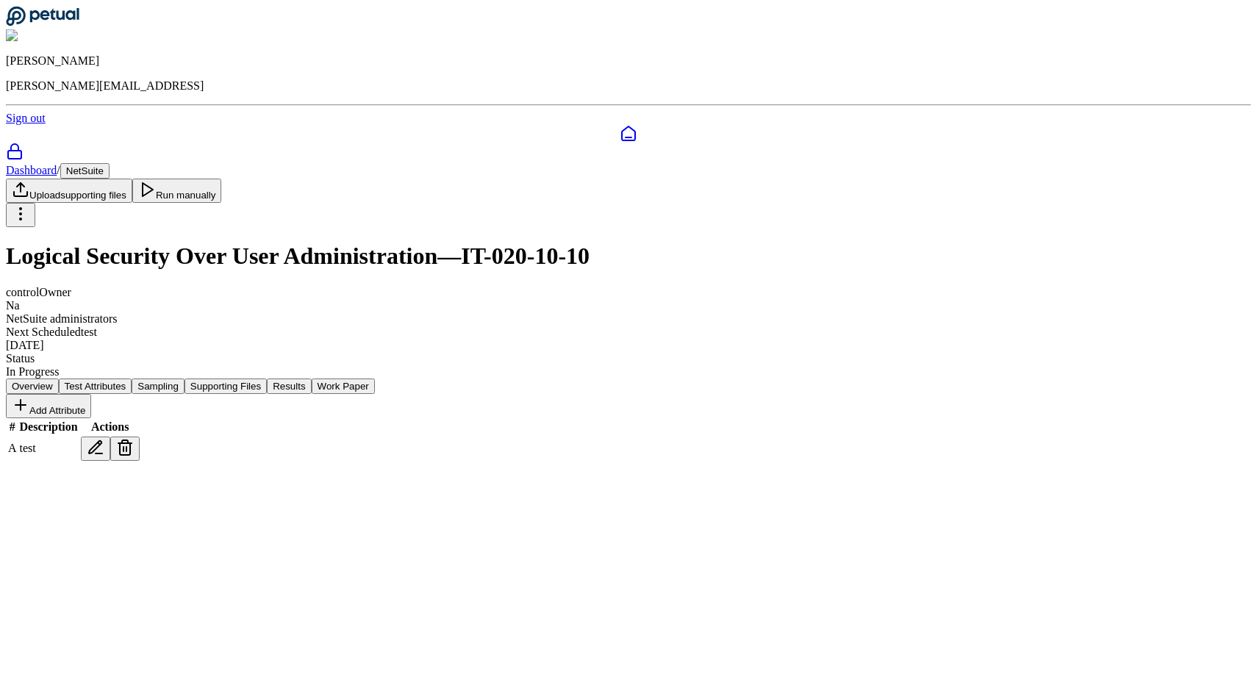
click at [130, 443] on icon at bounding box center [125, 449] width 10 height 12
click at [635, 573] on div "Cancel Delete" at bounding box center [628, 580] width 1245 height 15
click at [89, 573] on button "Delete" at bounding box center [69, 580] width 40 height 15
click at [267, 379] on button "Supporting Files" at bounding box center [226, 386] width 82 height 15
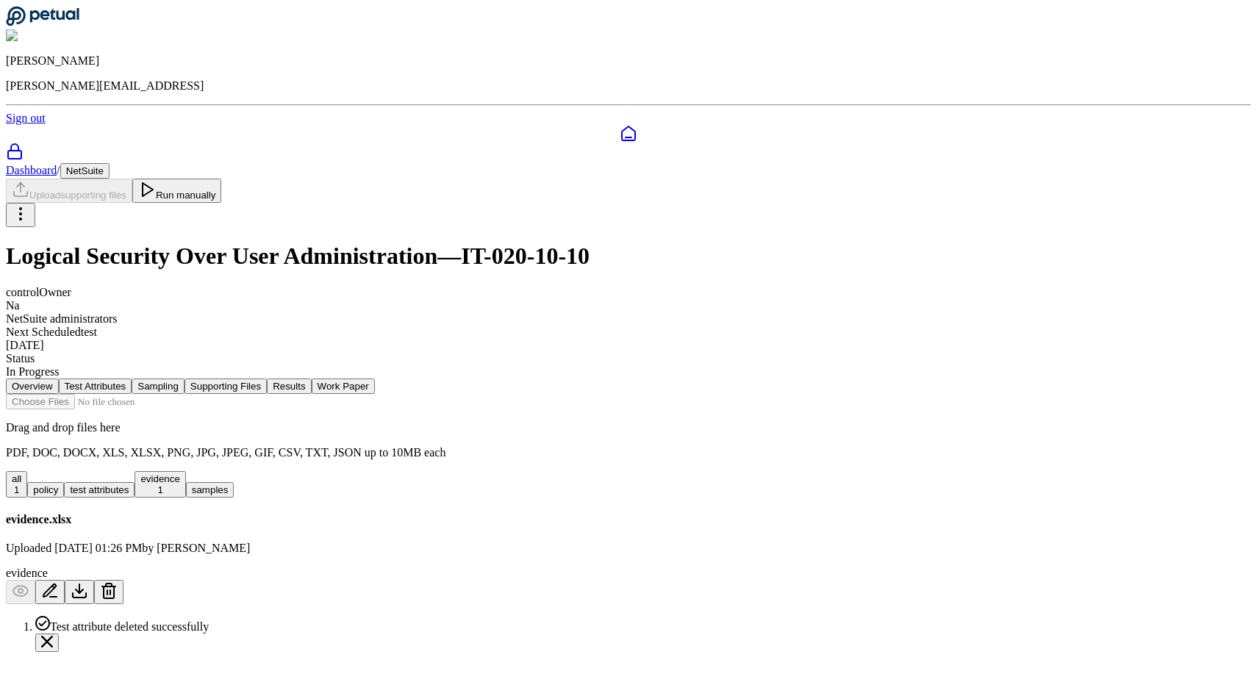
click at [185, 379] on button "Sampling" at bounding box center [158, 386] width 53 height 15
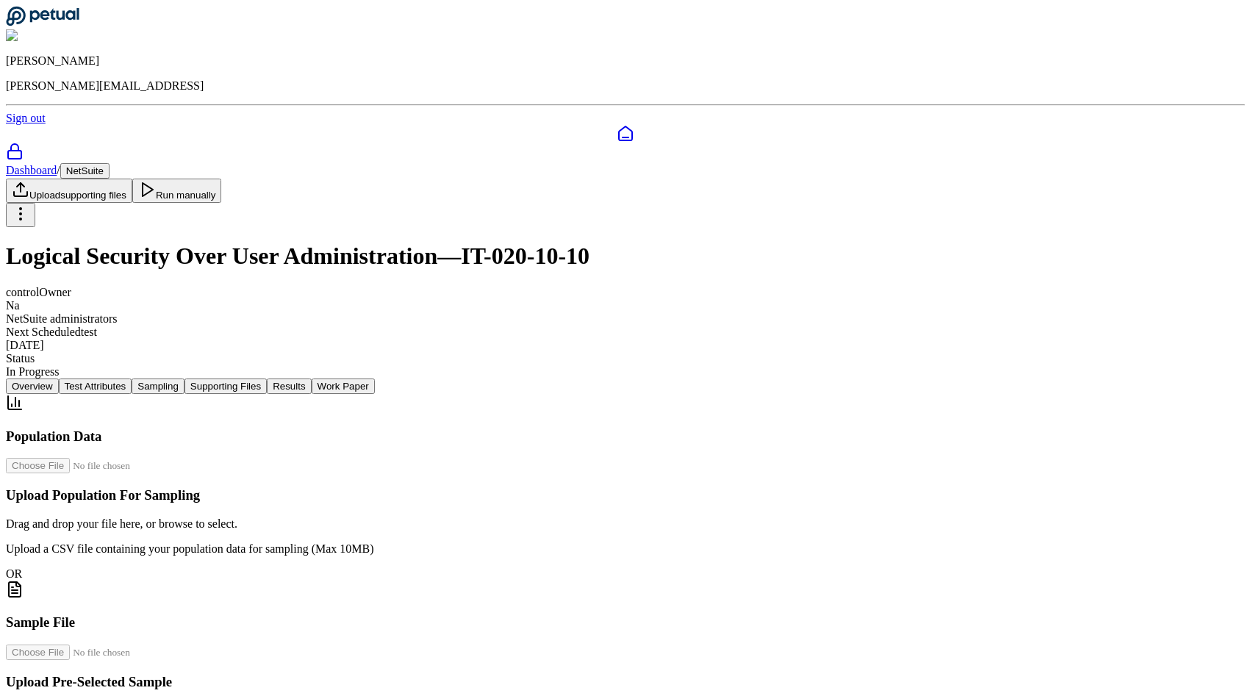
click at [267, 379] on button "Supporting Files" at bounding box center [226, 386] width 82 height 15
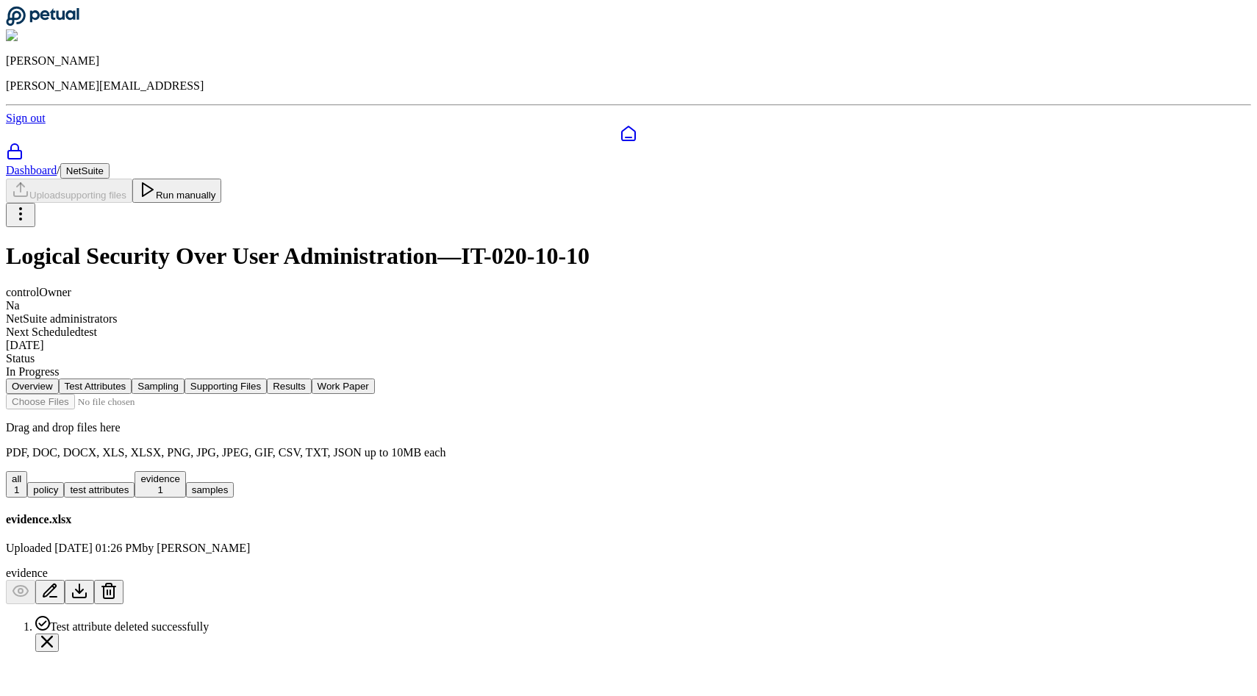
click at [623, 379] on nav "Overview Test Attributes Sampling Supporting Files Results Work Paper" at bounding box center [628, 386] width 1245 height 15
click at [635, 379] on nav "Overview Test Attributes Sampling Supporting Files Results Work Paper" at bounding box center [628, 386] width 1245 height 15
click at [635, 96] on html "Andrew Li andrew@petual.ai Sign out Dashboard / NetSuite Upload supporting file…" at bounding box center [628, 332] width 1257 height 664
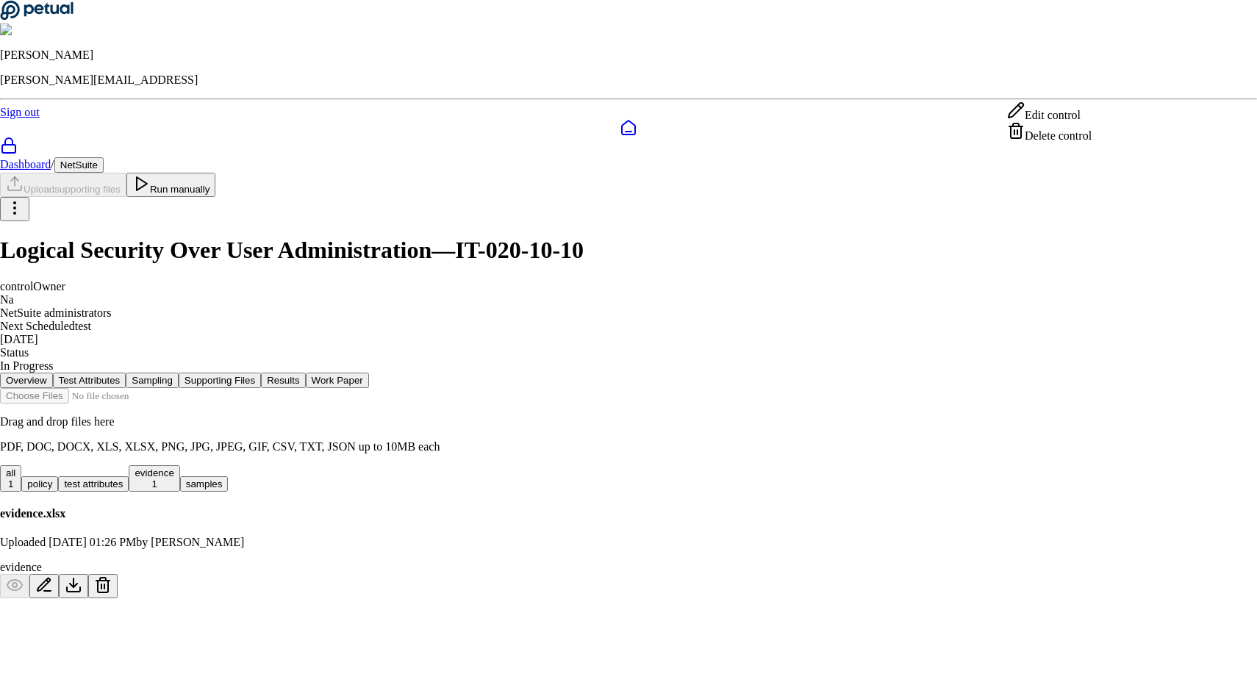
click at [635, 143] on div "Edit control Delete control" at bounding box center [1049, 121] width 85 height 41
click at [635, 143] on div "Delete control" at bounding box center [1049, 132] width 85 height 21
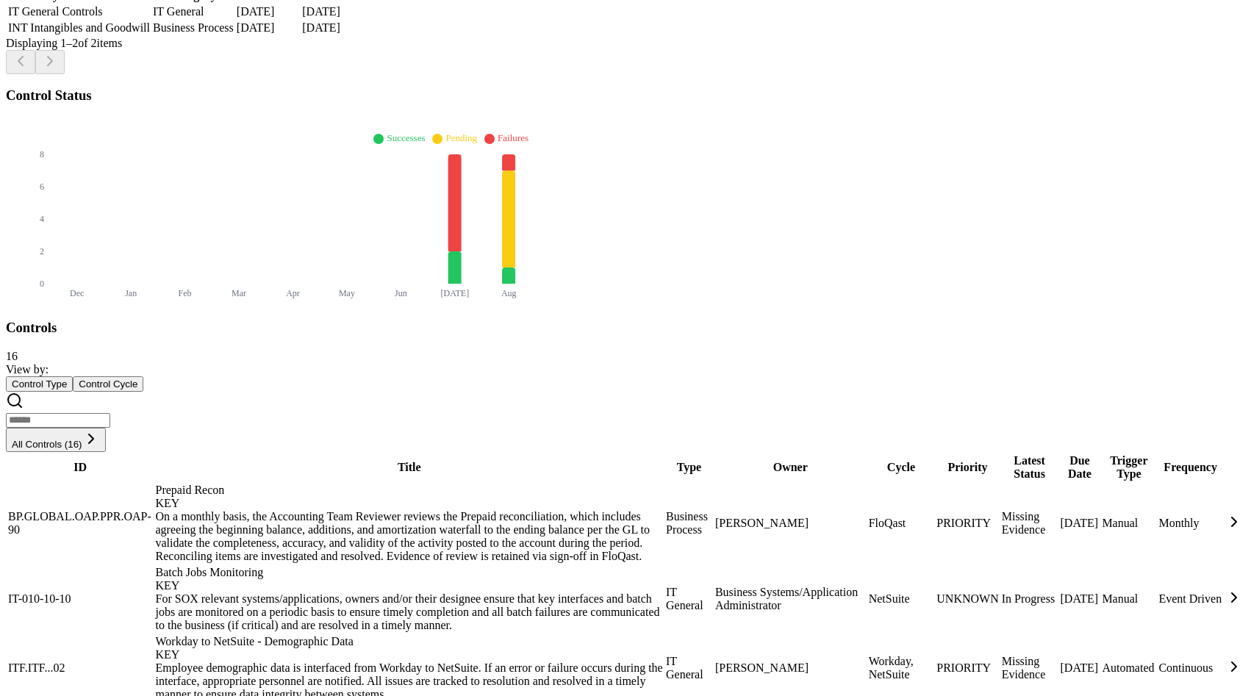
scroll to position [963, 0]
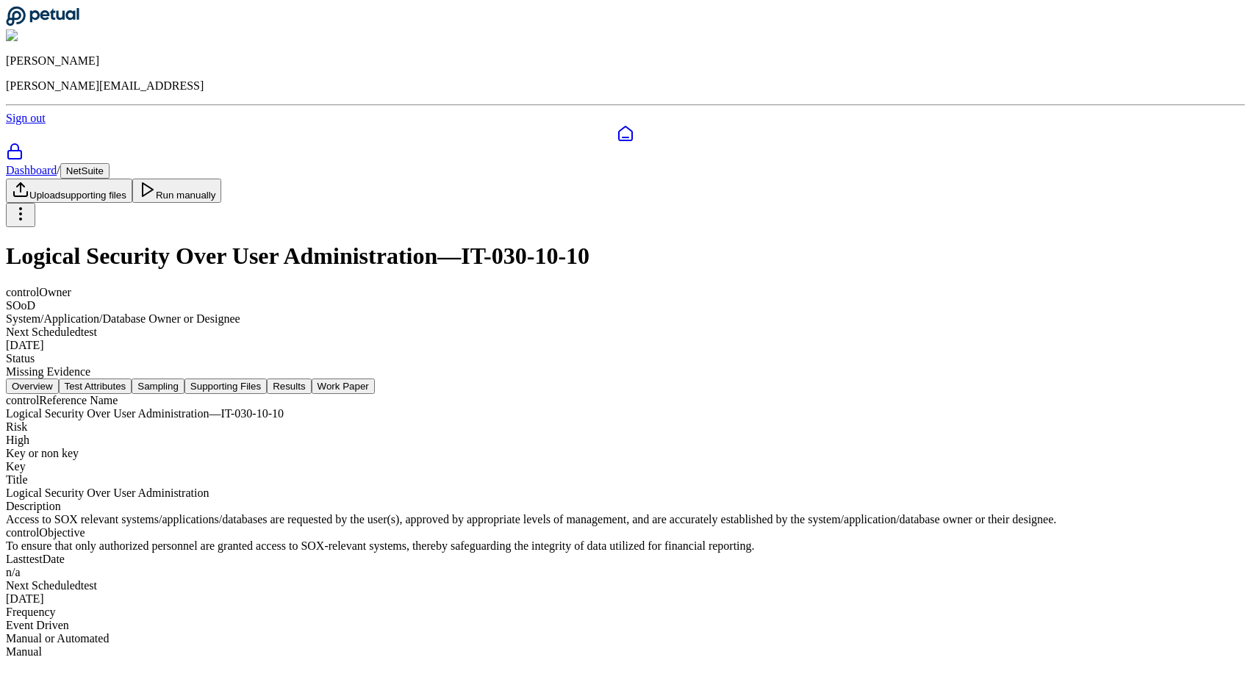
click at [132, 379] on button "Test Attributes" at bounding box center [96, 386] width 74 height 15
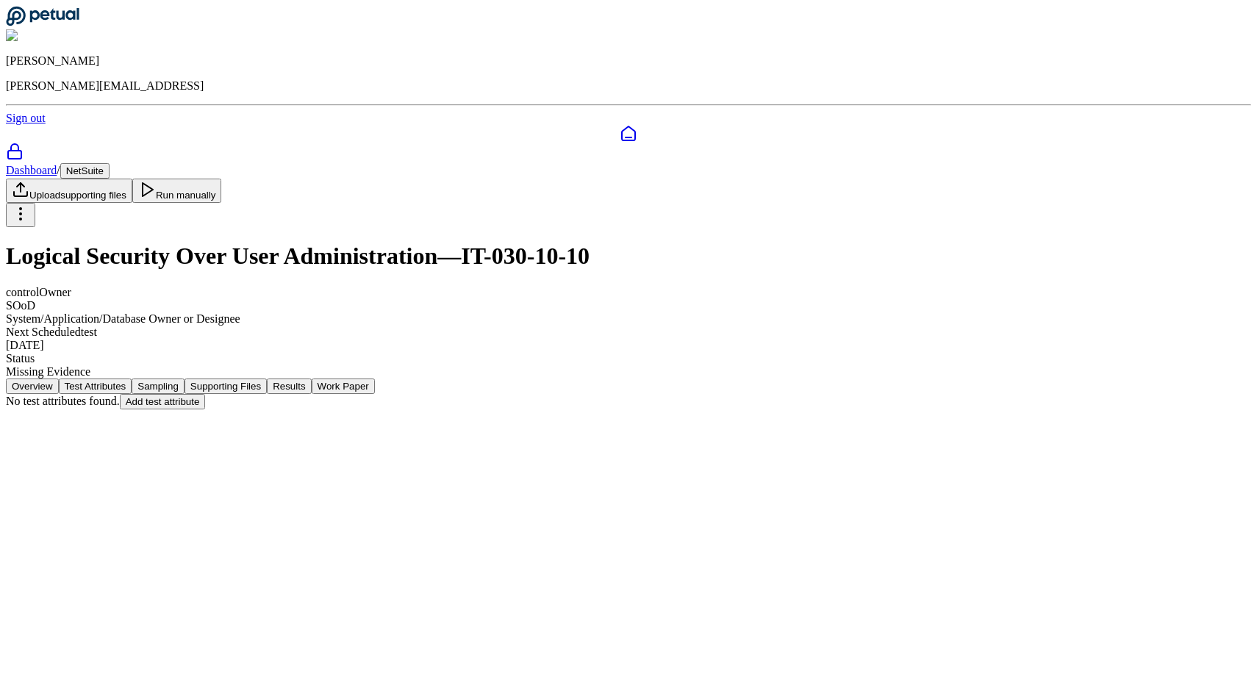
click at [477, 379] on nav "Overview Test Attributes Sampling Supporting Files Results Work Paper" at bounding box center [628, 386] width 1245 height 15
click at [185, 379] on button "Sampling" at bounding box center [158, 386] width 53 height 15
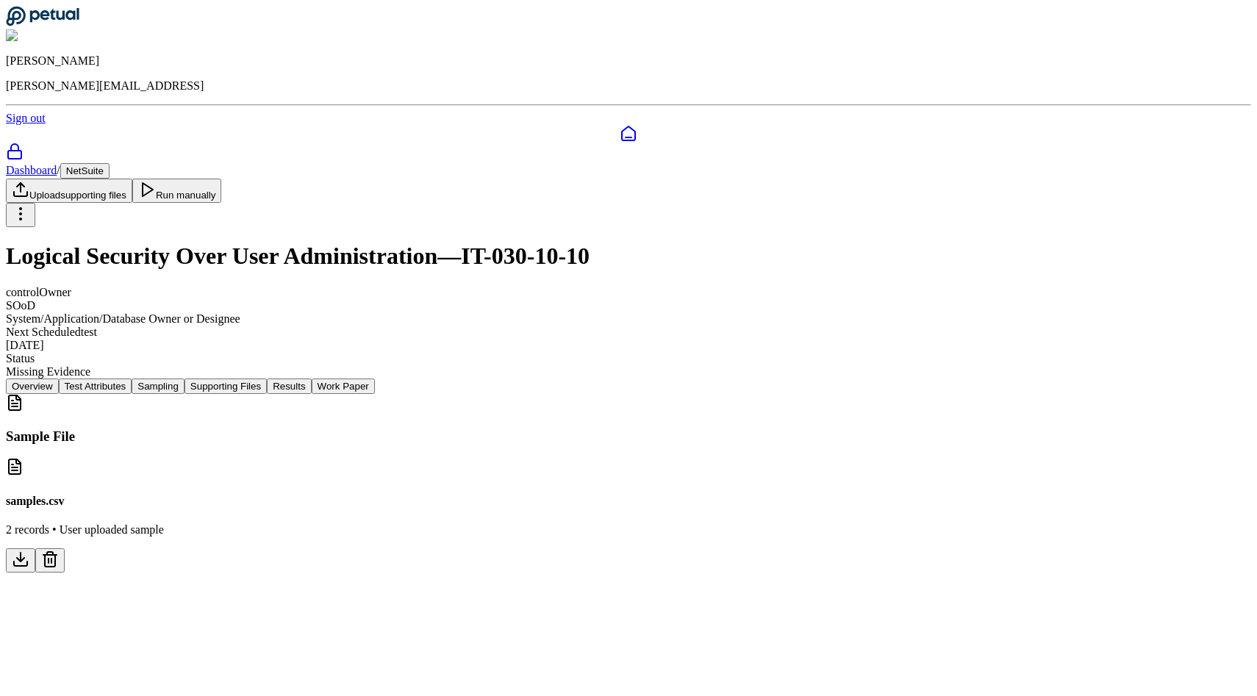
click at [635, 87] on html "Andrew Li andrew@petual.ai Sign out Dashboard / NetSuite Upload supporting file…" at bounding box center [628, 292] width 1257 height 585
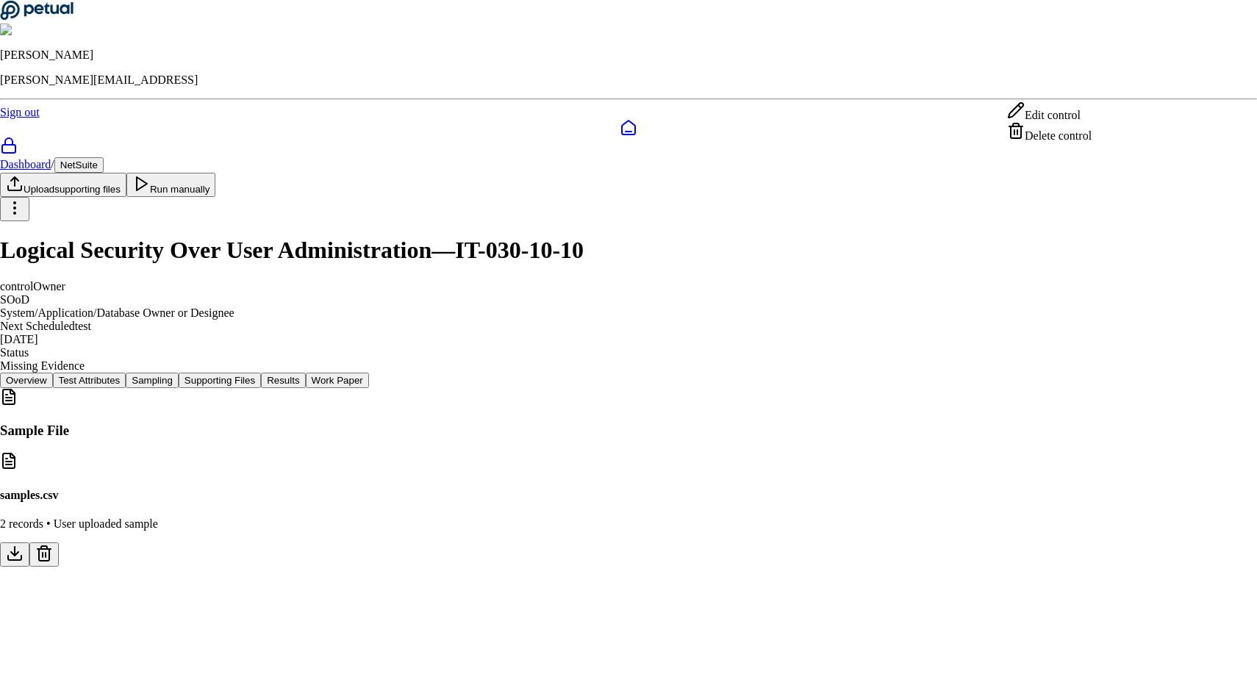
click at [635, 141] on div "Delete control" at bounding box center [1049, 132] width 85 height 21
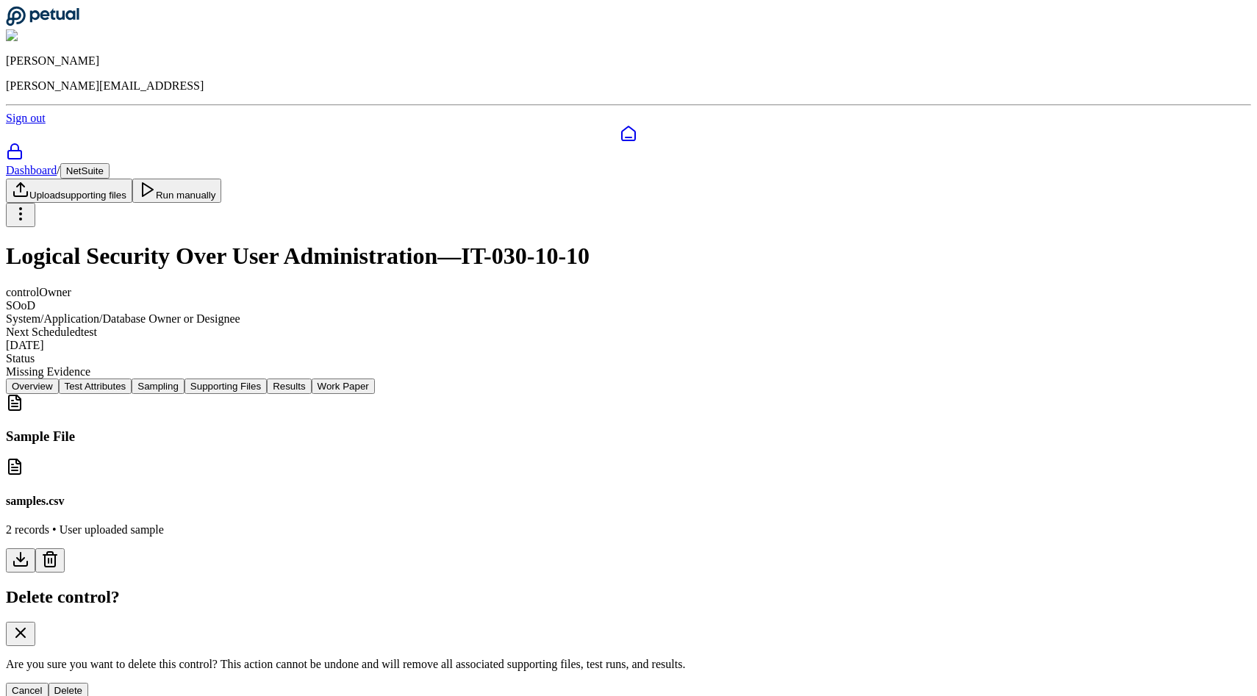
click at [89, 683] on button "Delete" at bounding box center [69, 690] width 40 height 15
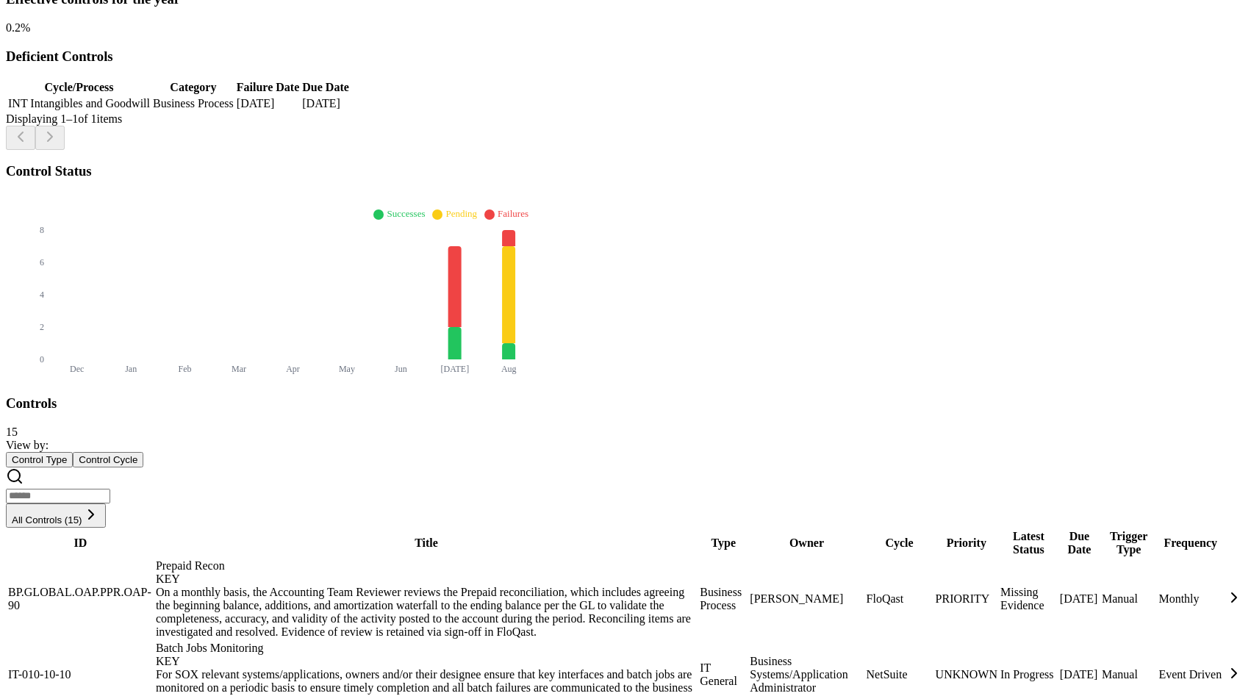
scroll to position [396, 0]
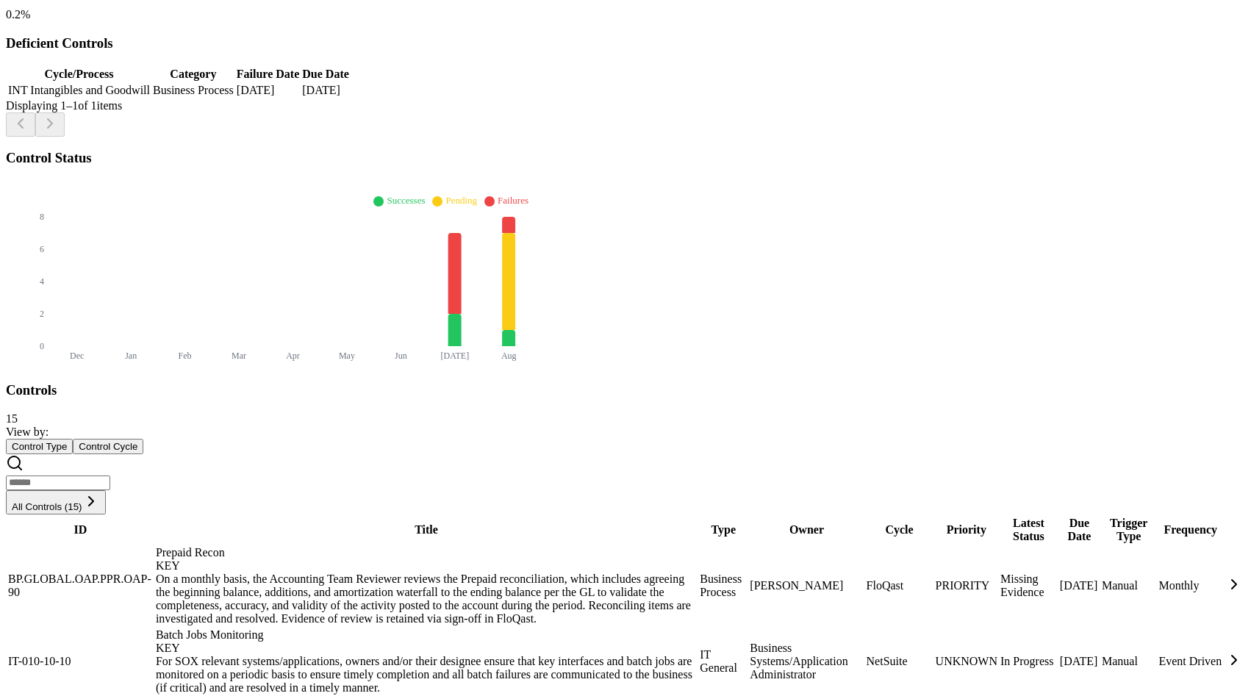
click at [154, 628] on td "IT-010-10-10" at bounding box center [80, 662] width 146 height 68
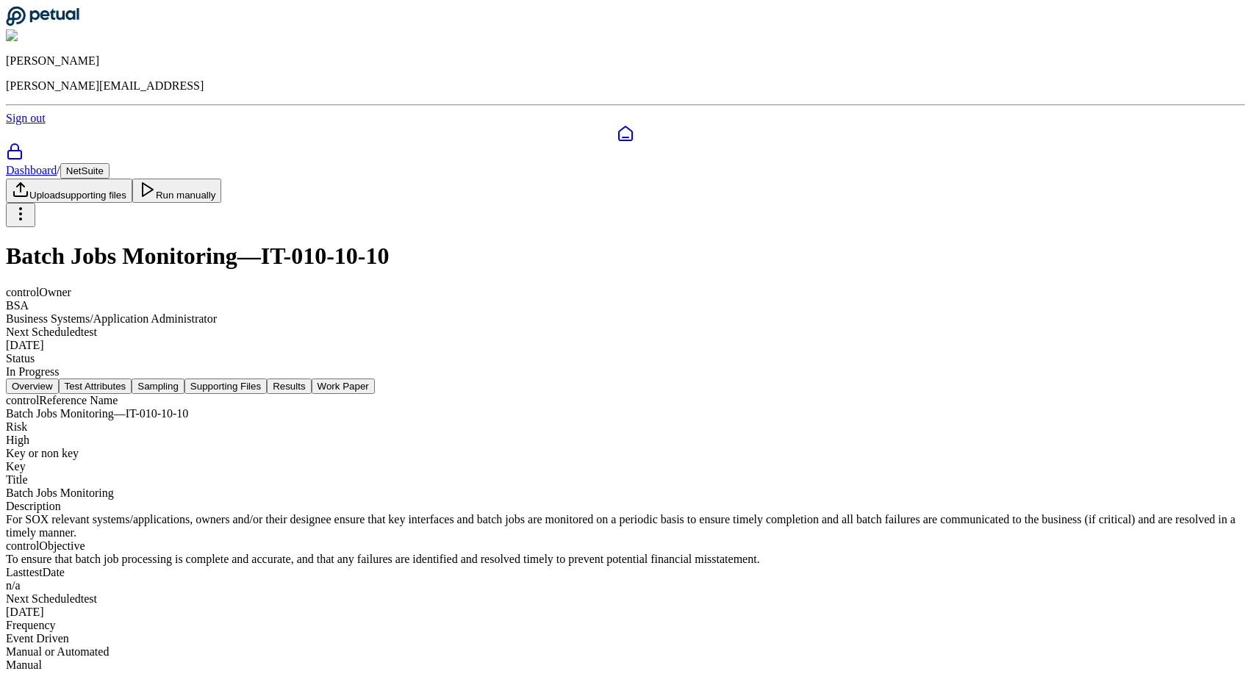
click at [385, 379] on nav "Overview Test Attributes Sampling Supporting Files Results Work Paper" at bounding box center [626, 386] width 1240 height 15
click at [132, 379] on button "Test Attributes" at bounding box center [96, 386] width 74 height 15
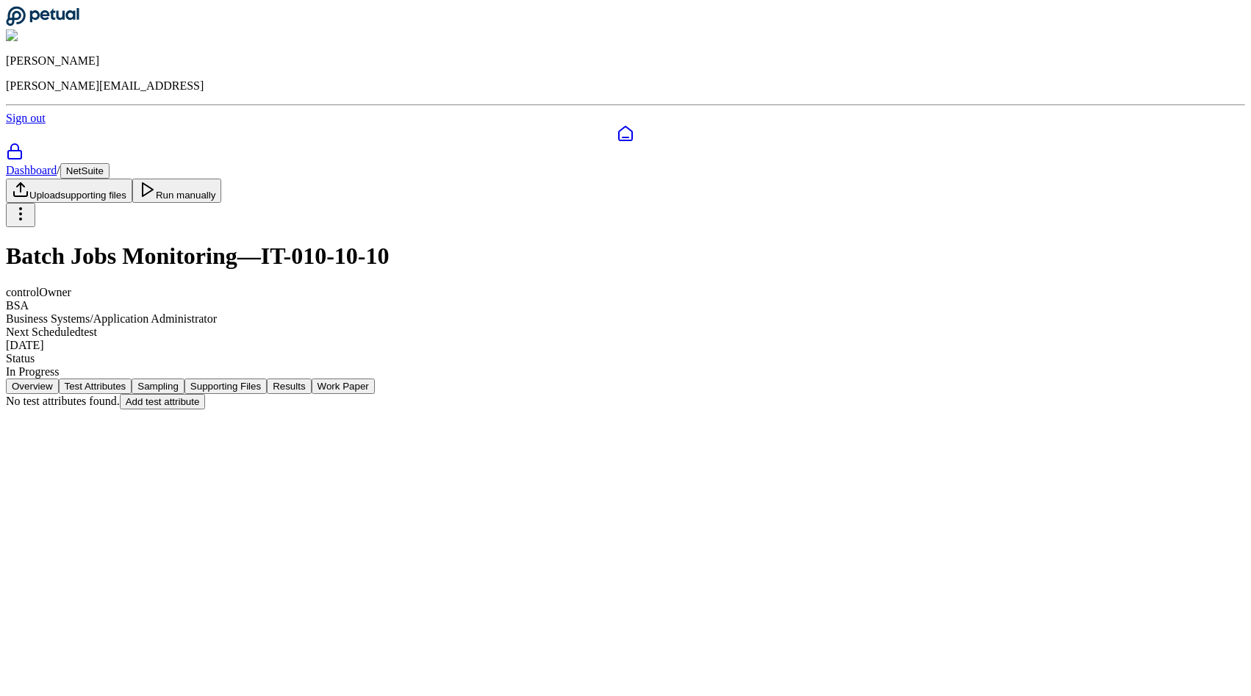
scroll to position [0, 0]
click at [185, 379] on button "Sampling" at bounding box center [158, 386] width 53 height 15
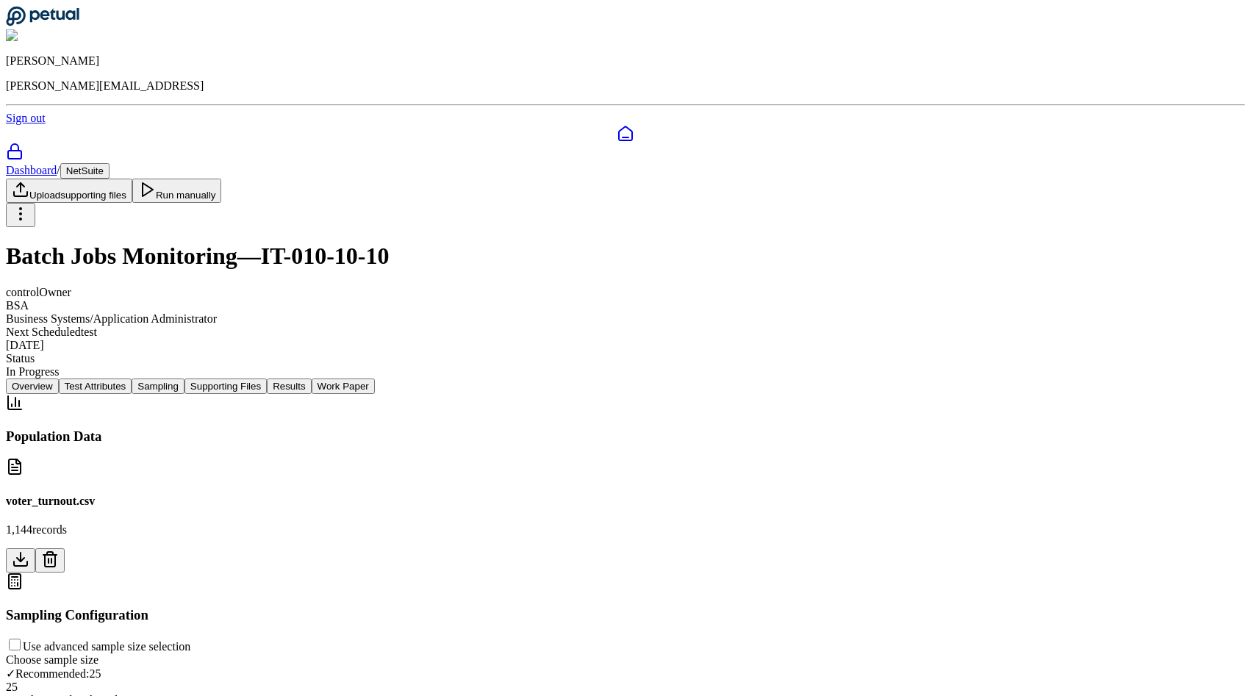
click at [267, 379] on button "Supporting Files" at bounding box center [226, 386] width 82 height 15
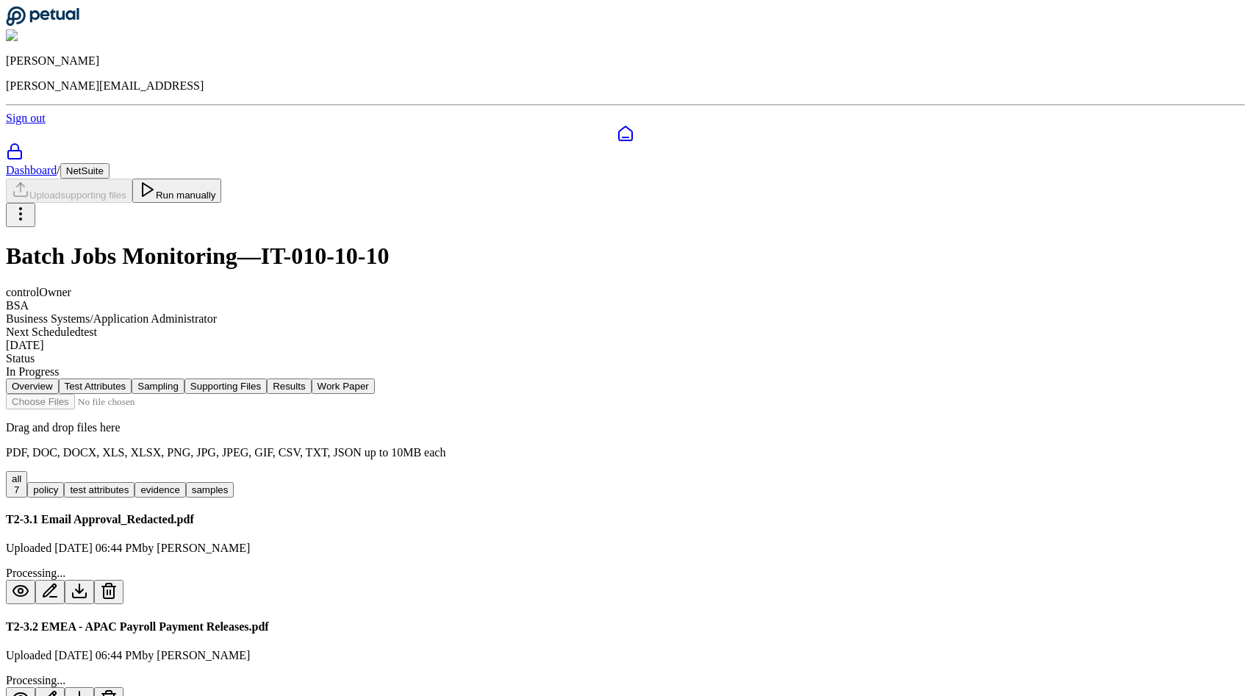
click at [635, 163] on div "Dashboard / NetSuite Upload supporting files Run manually Batch Jobs Monitoring…" at bounding box center [626, 270] width 1240 height 215
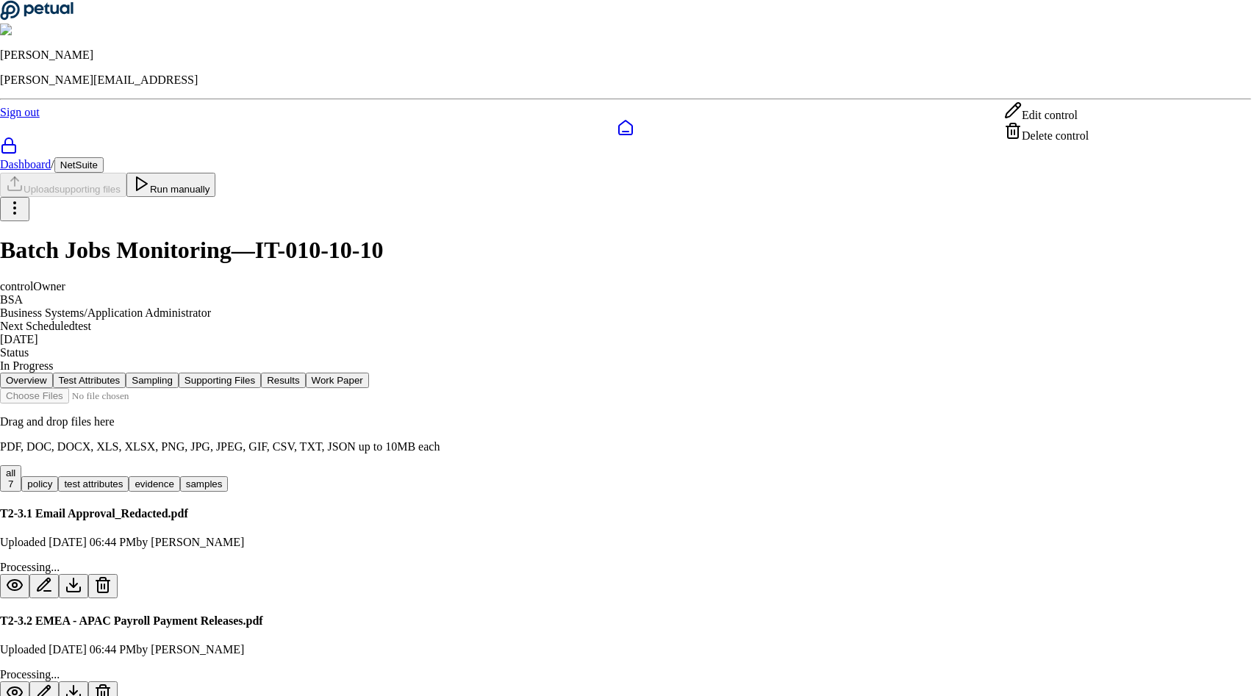
click at [635, 96] on html "Andrew Li andrew@petual.ai Sign out Dashboard / NetSuite Upload supporting file…" at bounding box center [628, 626] width 1257 height 1253
click at [635, 138] on div "Delete control" at bounding box center [1046, 132] width 85 height 21
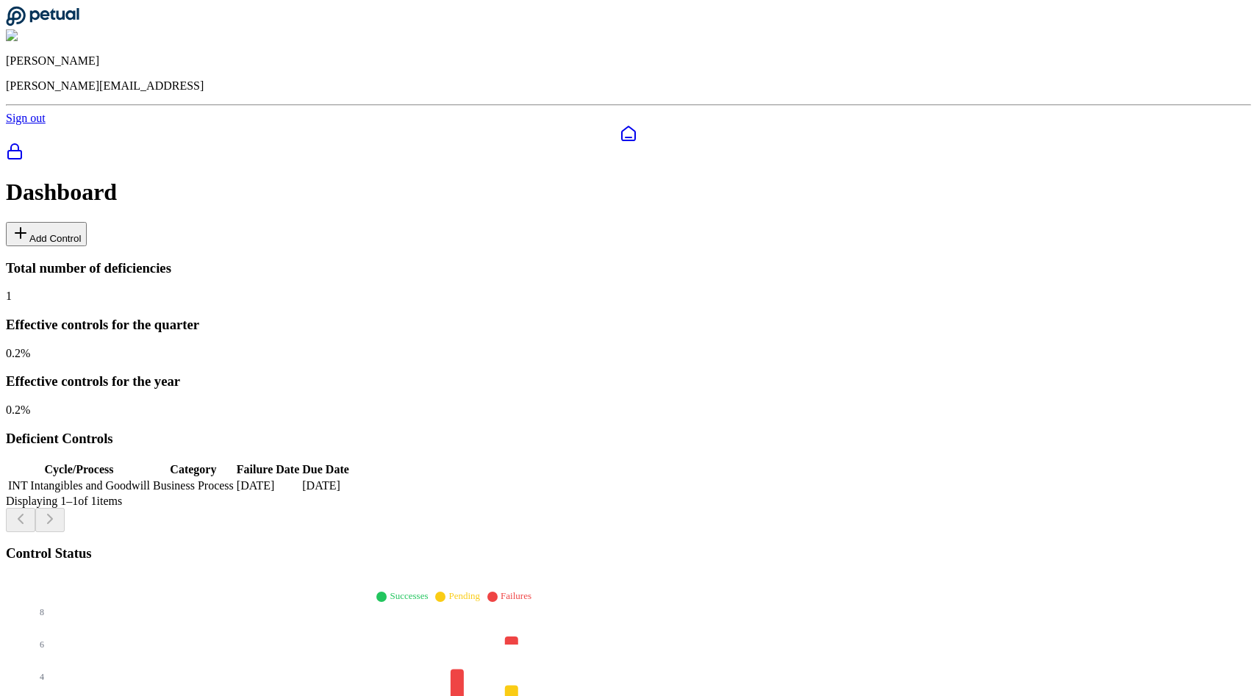
click at [10, 125] on div at bounding box center [628, 134] width 1245 height 18
click at [87, 222] on button "Add Control" at bounding box center [46, 234] width 81 height 24
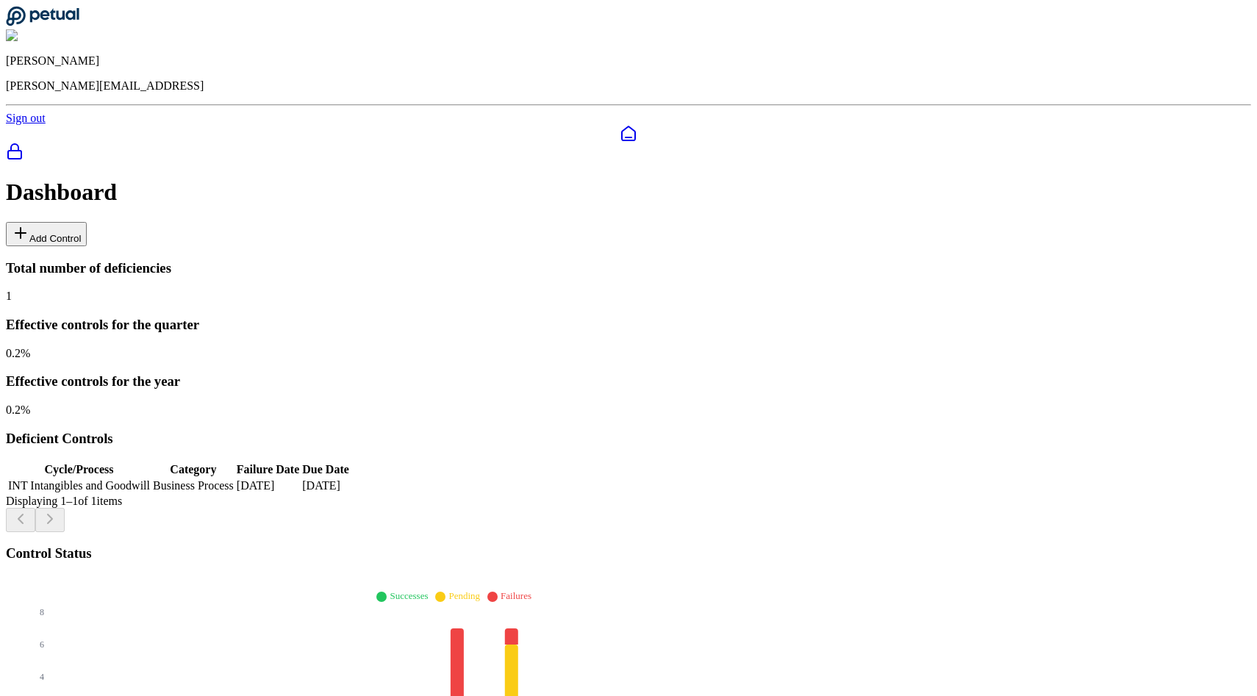
type input "**********"
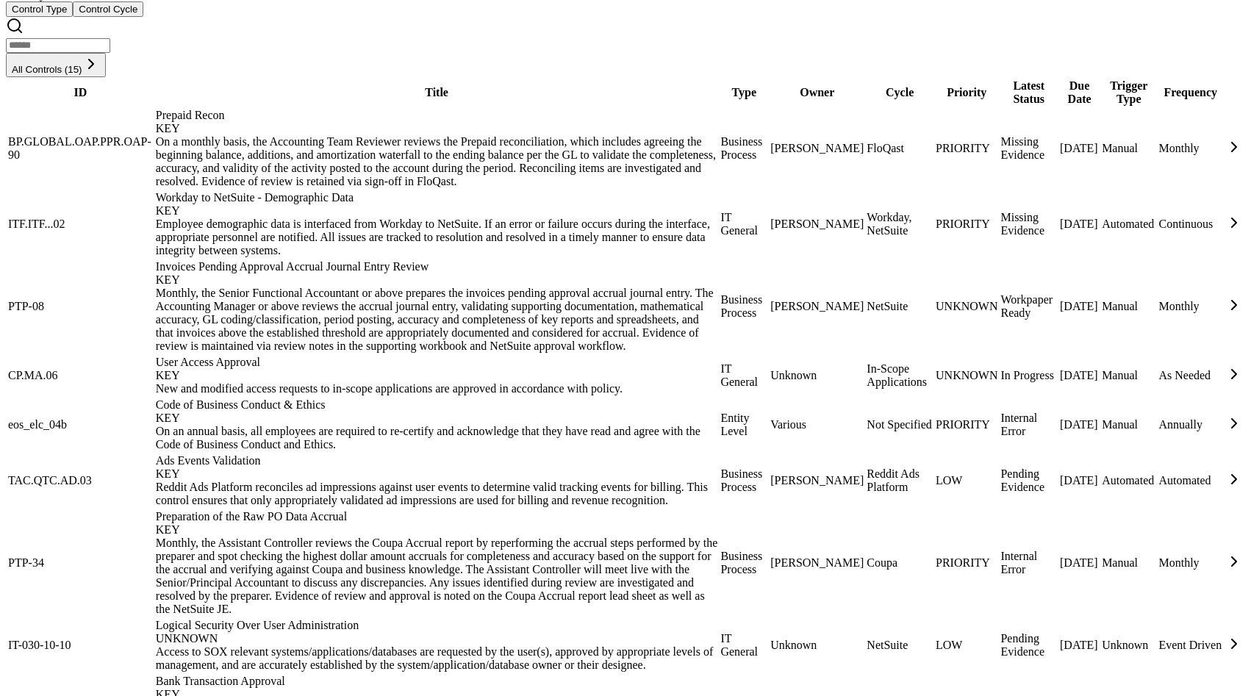
scroll to position [867, 0]
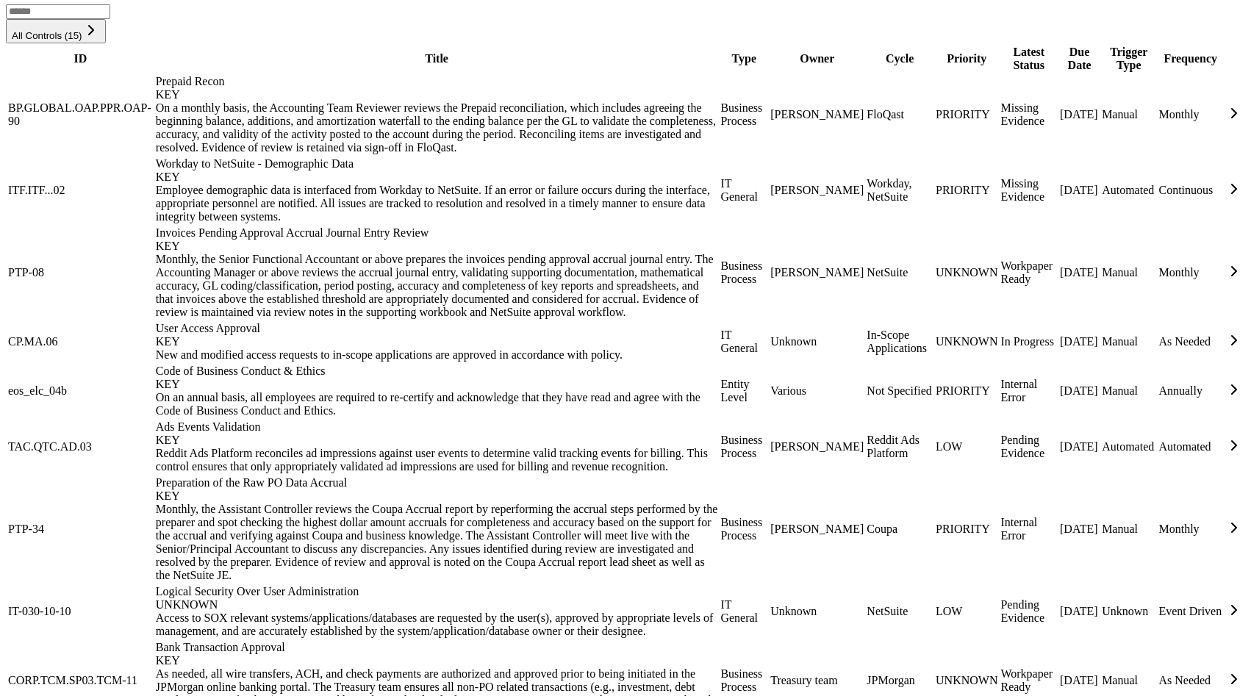
click at [154, 585] on td "IT-030-10-10" at bounding box center [80, 612] width 146 height 54
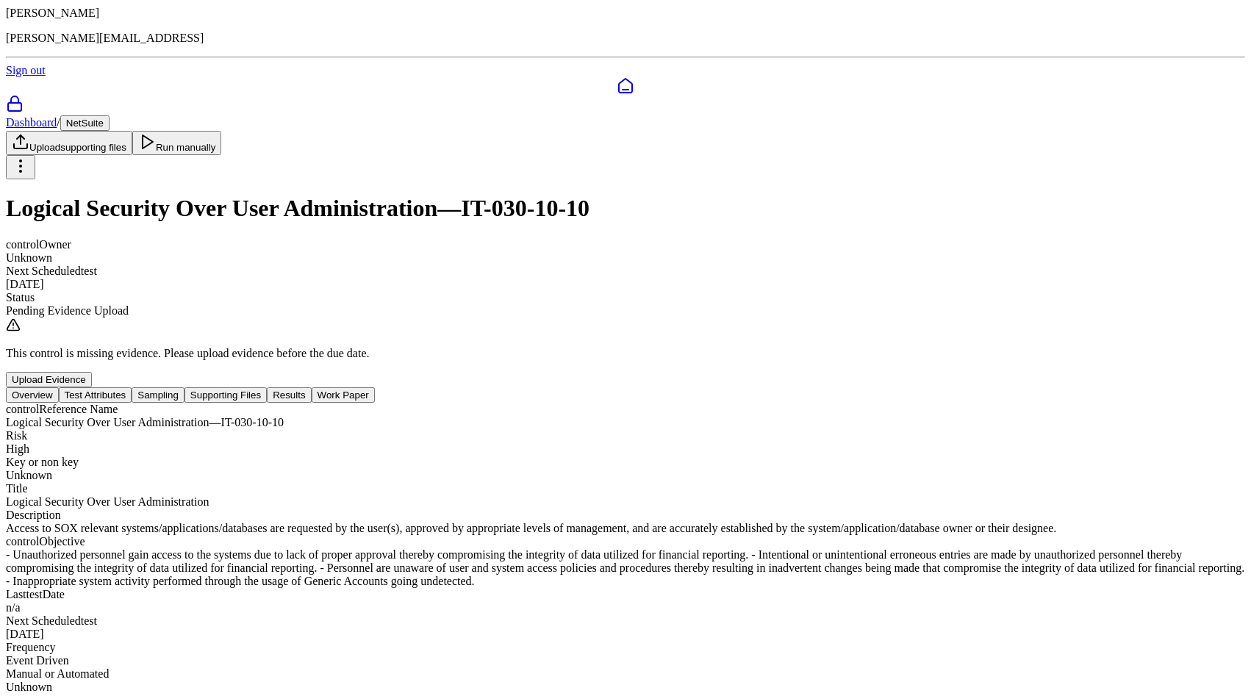
click at [132, 387] on button "Test Attributes" at bounding box center [96, 394] width 74 height 15
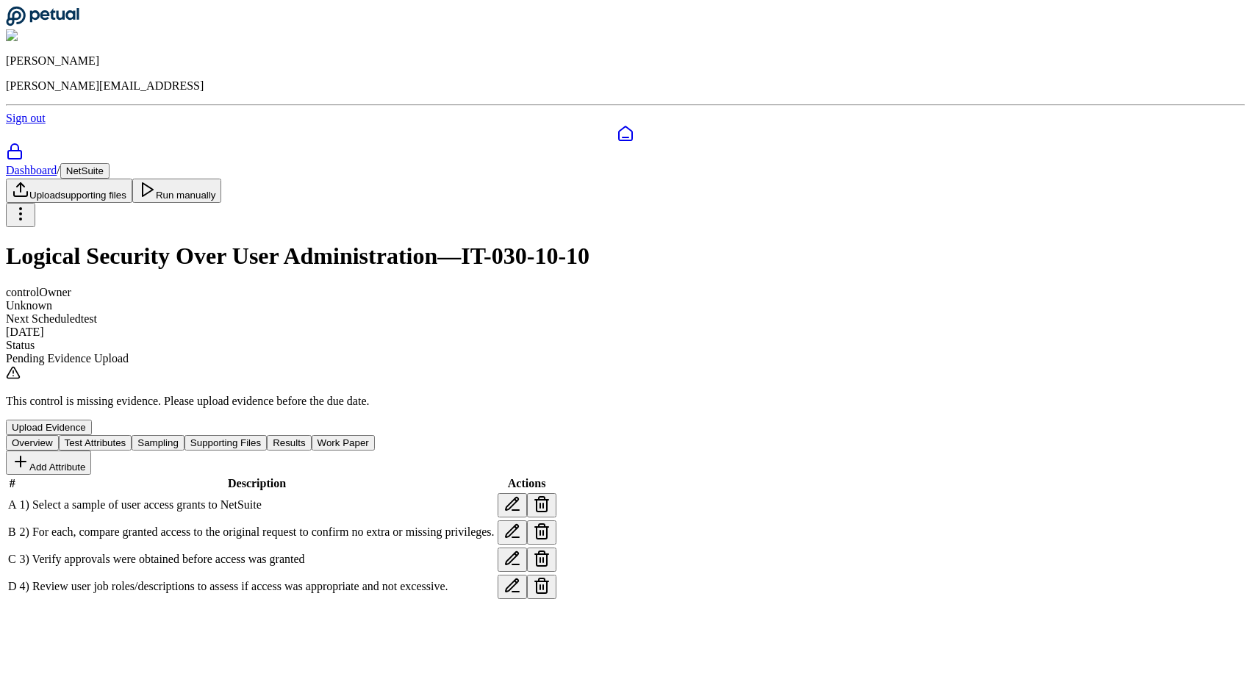
click at [185, 435] on button "Sampling" at bounding box center [158, 442] width 53 height 15
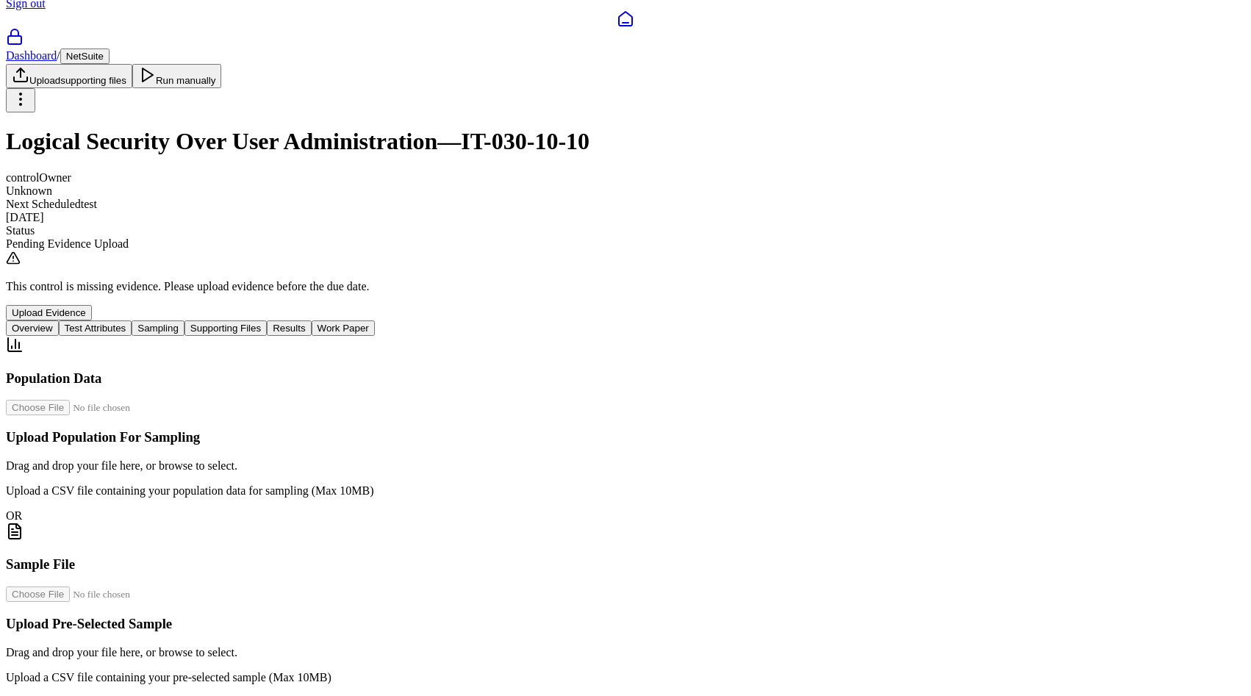
scroll to position [251, 0]
click at [173, 400] on input "file" at bounding box center [89, 407] width 167 height 15
type input "**********"
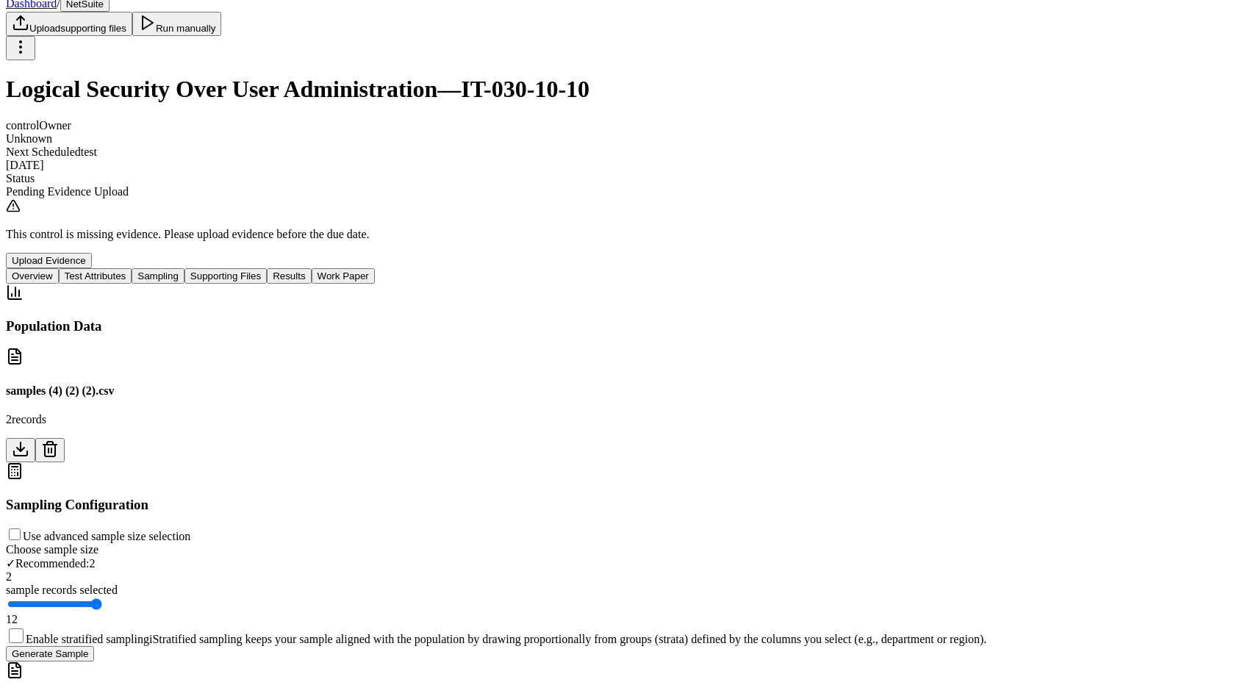
scroll to position [132, 0]
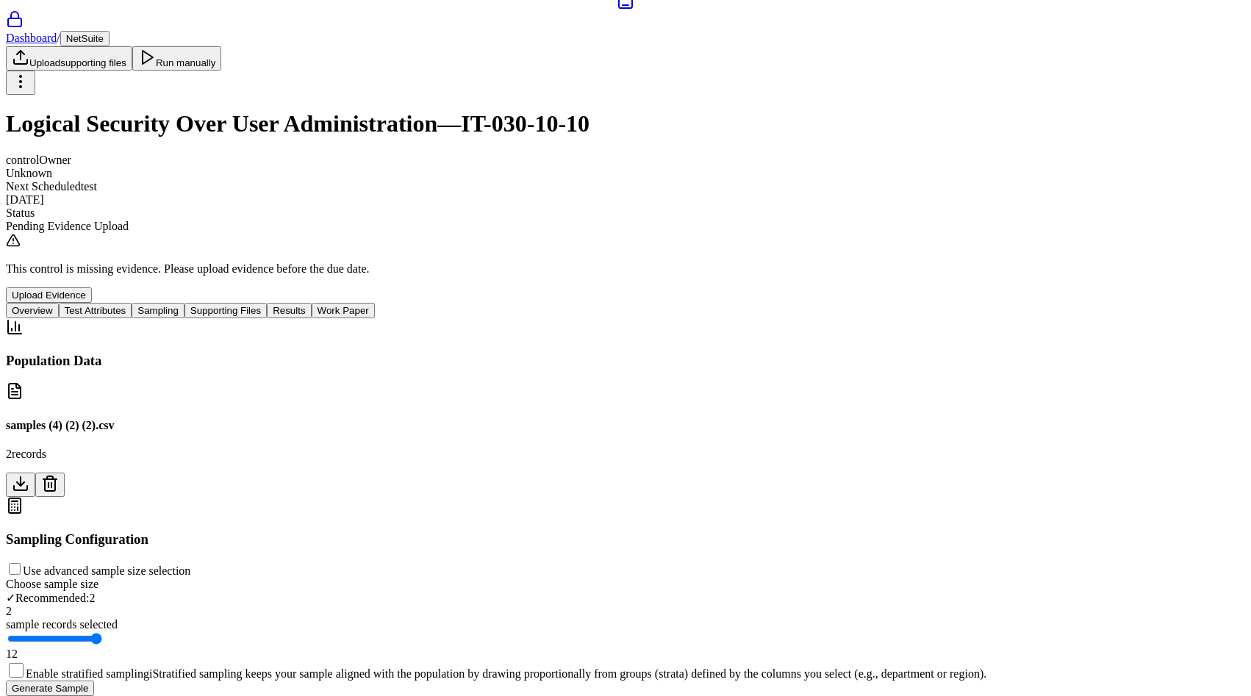
click at [59, 475] on icon at bounding box center [50, 484] width 18 height 18
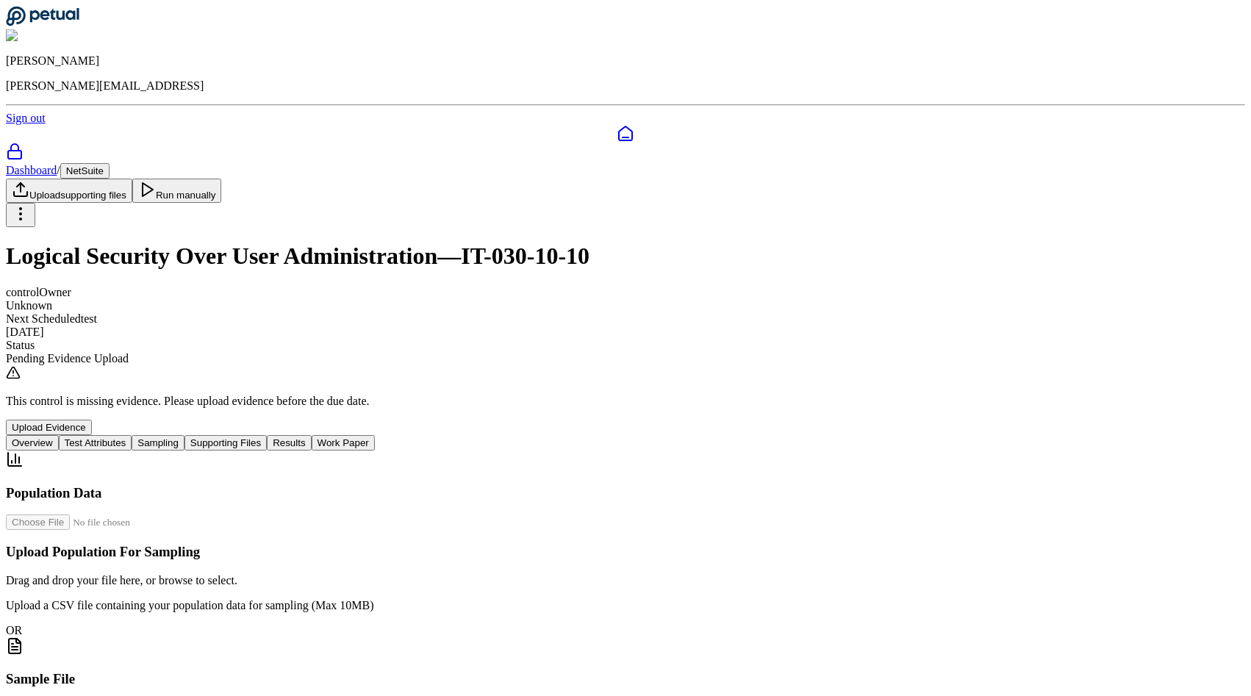
scroll to position [251, 0]
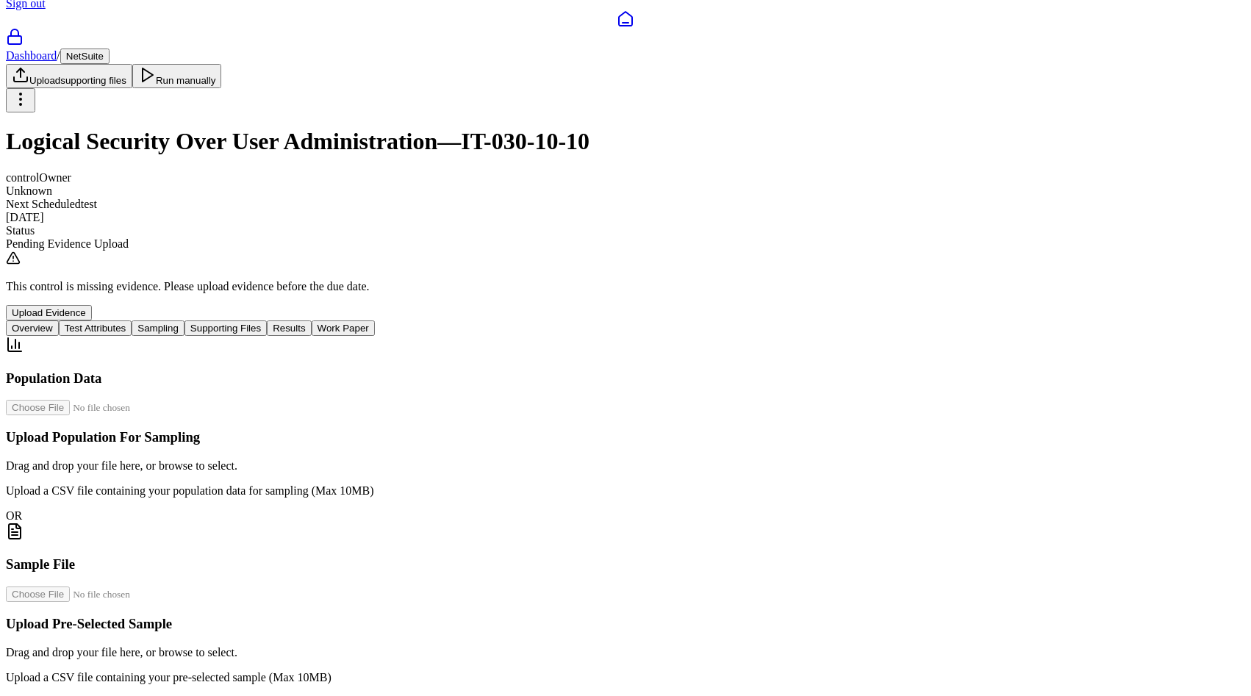
click at [173, 587] on input "file" at bounding box center [89, 594] width 167 height 15
type input "**********"
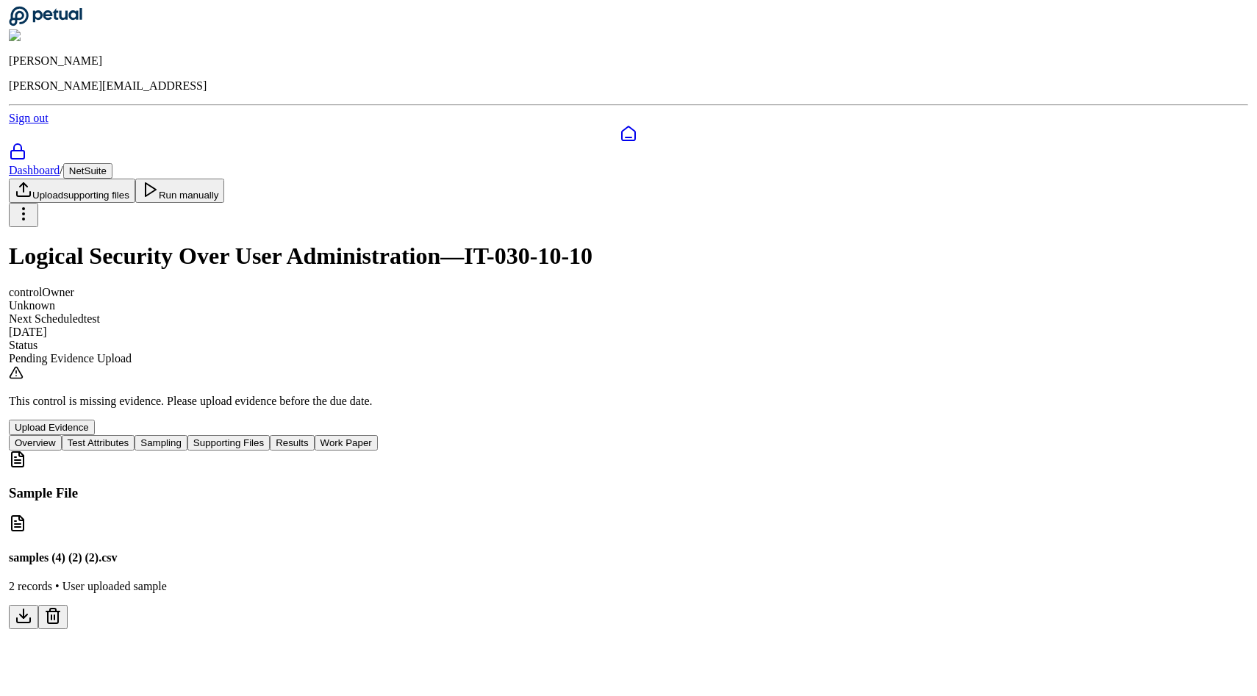
scroll to position [0, 0]
click at [267, 435] on button "Supporting Files" at bounding box center [226, 442] width 82 height 15
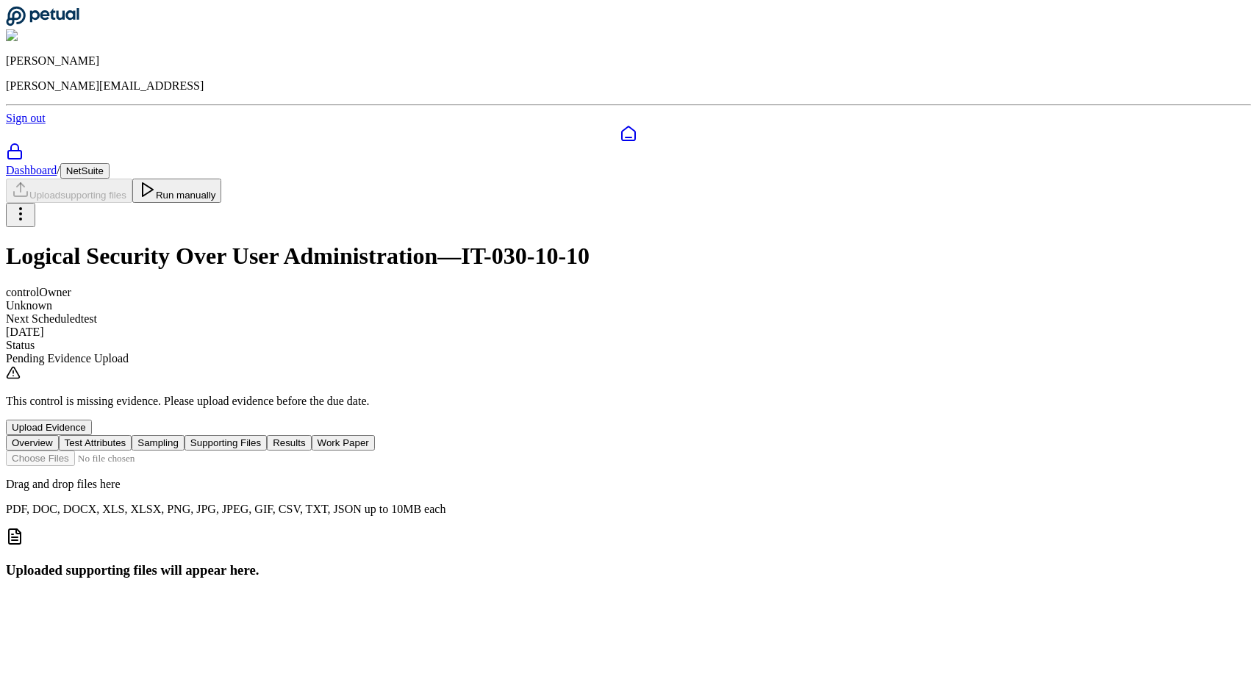
click at [13, 535] on icon at bounding box center [12, 535] width 1 height 0
click at [173, 451] on input "file" at bounding box center [89, 458] width 167 height 15
type input "**********"
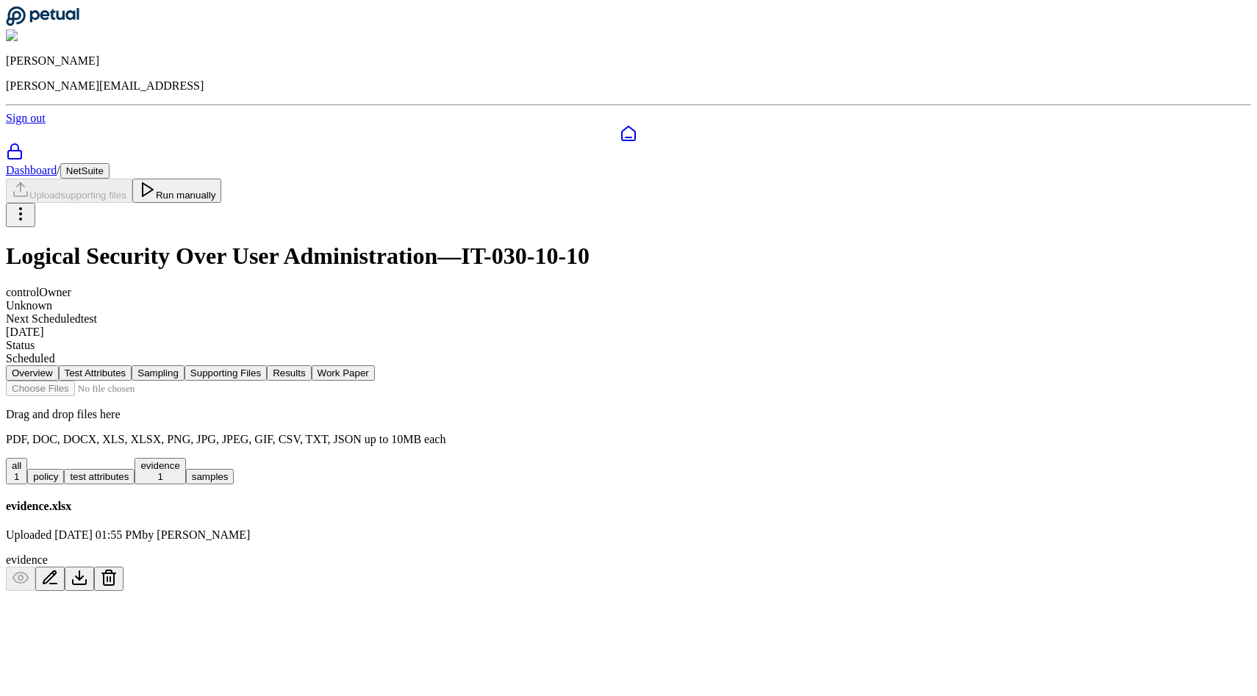
click at [185, 365] on button "Sampling" at bounding box center [158, 372] width 53 height 15
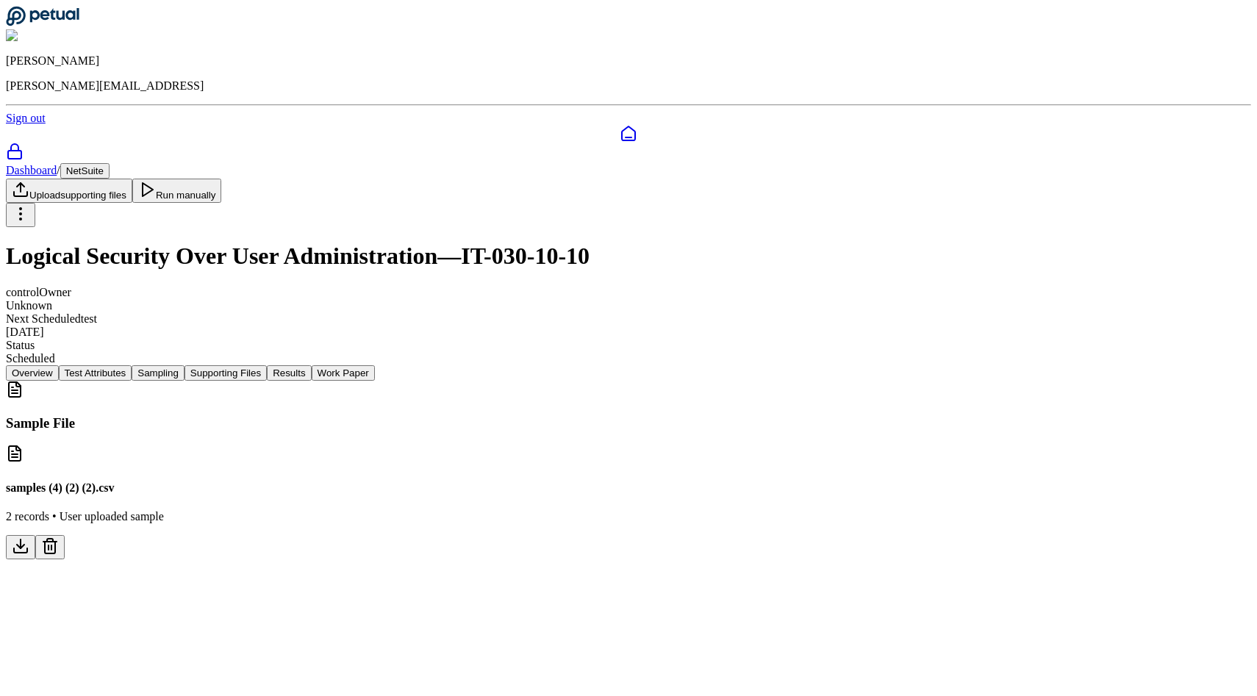
click at [382, 365] on nav "Overview Test Attributes Sampling Supporting Files Results Work Paper" at bounding box center [628, 372] width 1245 height 15
click at [132, 365] on button "Test Attributes" at bounding box center [96, 372] width 74 height 15
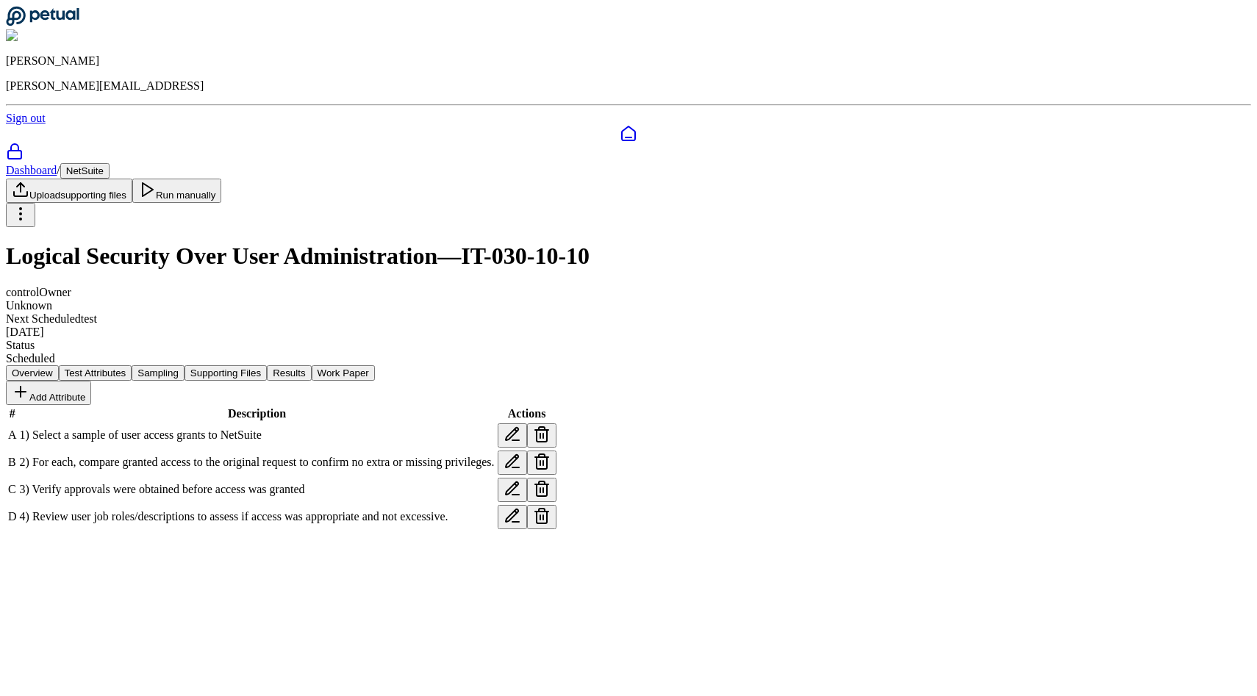
click at [267, 365] on button "Supporting Files" at bounding box center [226, 372] width 82 height 15
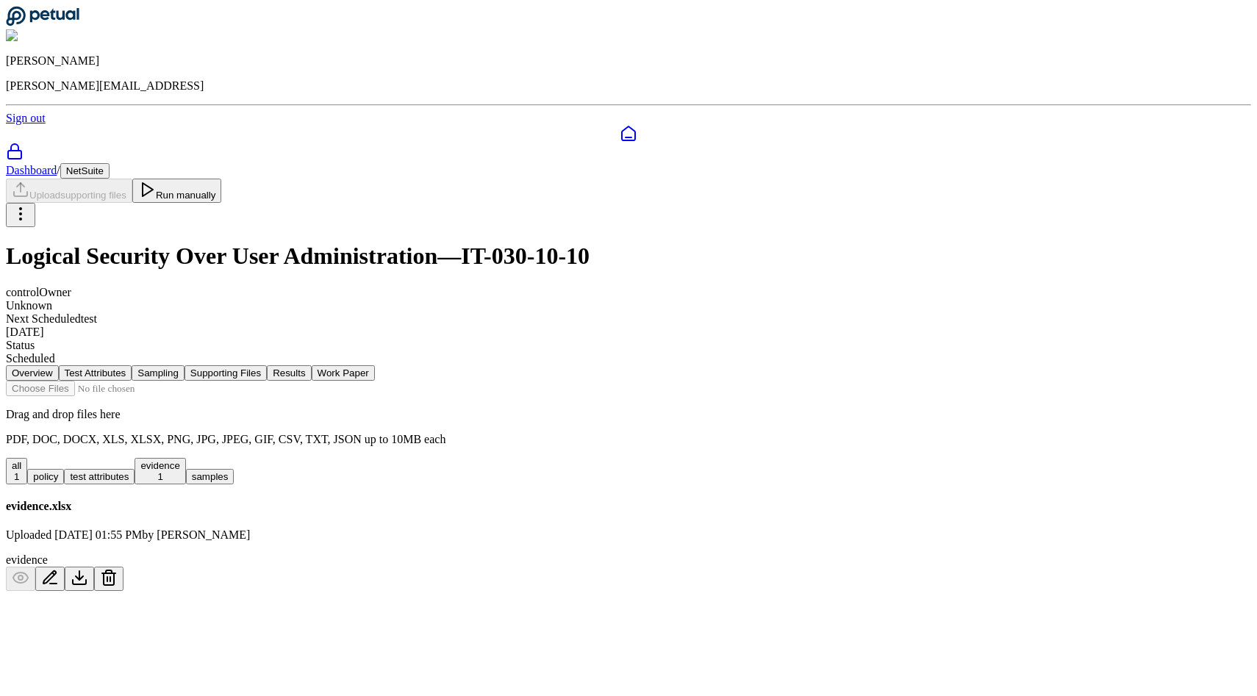
click at [222, 179] on button "Run manually" at bounding box center [177, 191] width 90 height 24
